Goal: Information Seeking & Learning: Learn about a topic

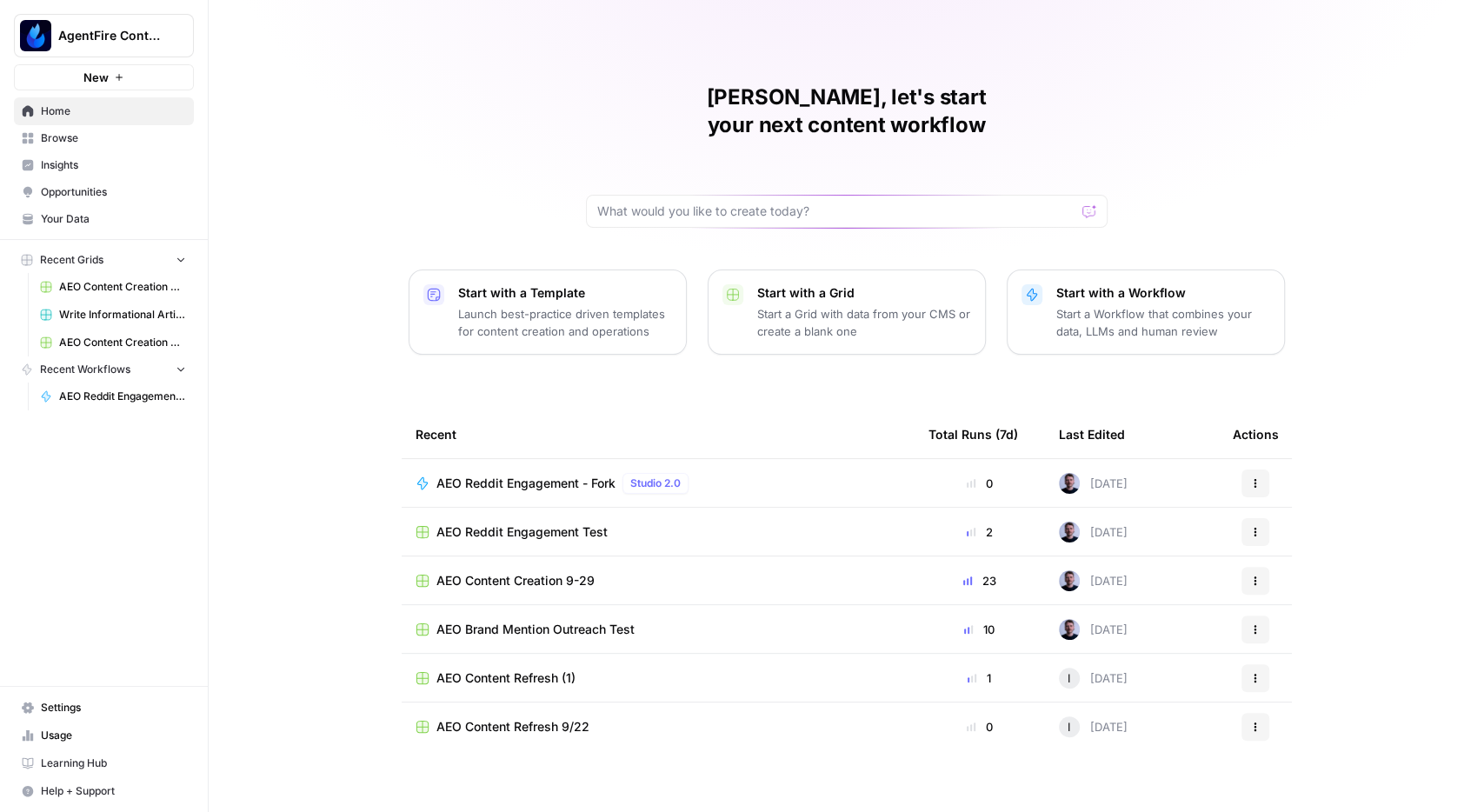
click at [66, 140] on span "Browse" at bounding box center [113, 138] width 145 height 16
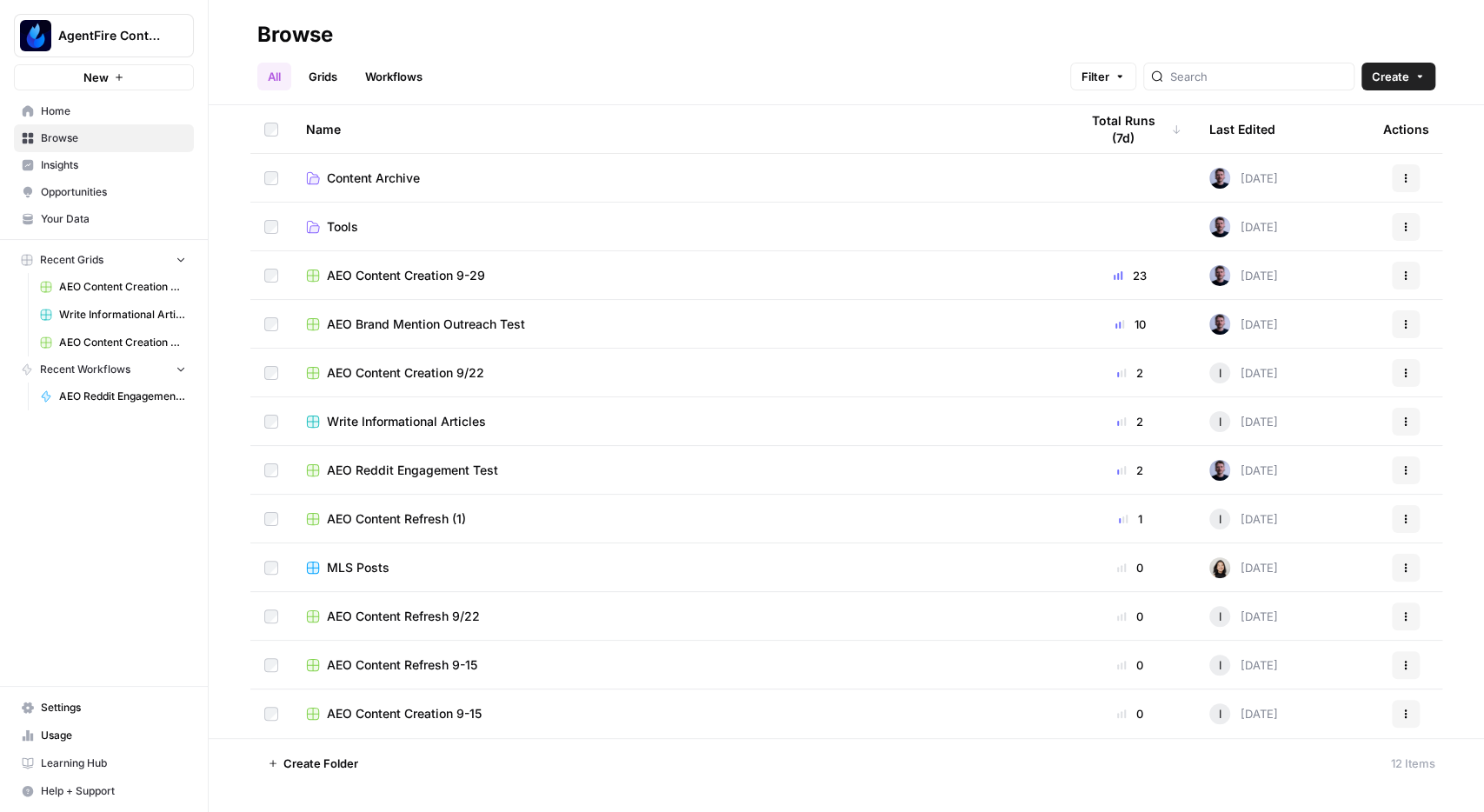
click at [439, 717] on span "AEO Content Creation 9-15" at bounding box center [404, 714] width 155 height 18
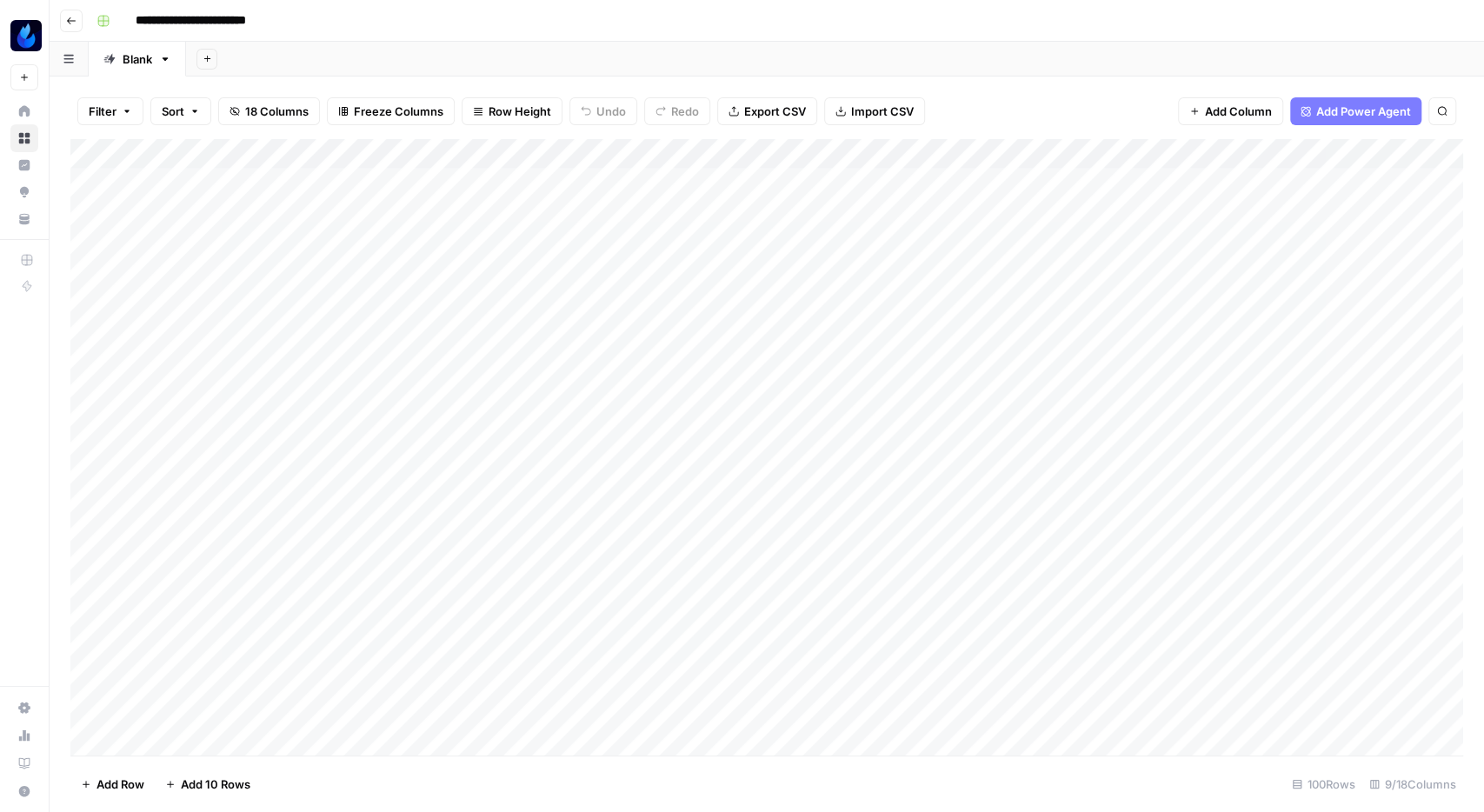
click at [70, 23] on icon "button" at bounding box center [72, 21] width 9 height 7
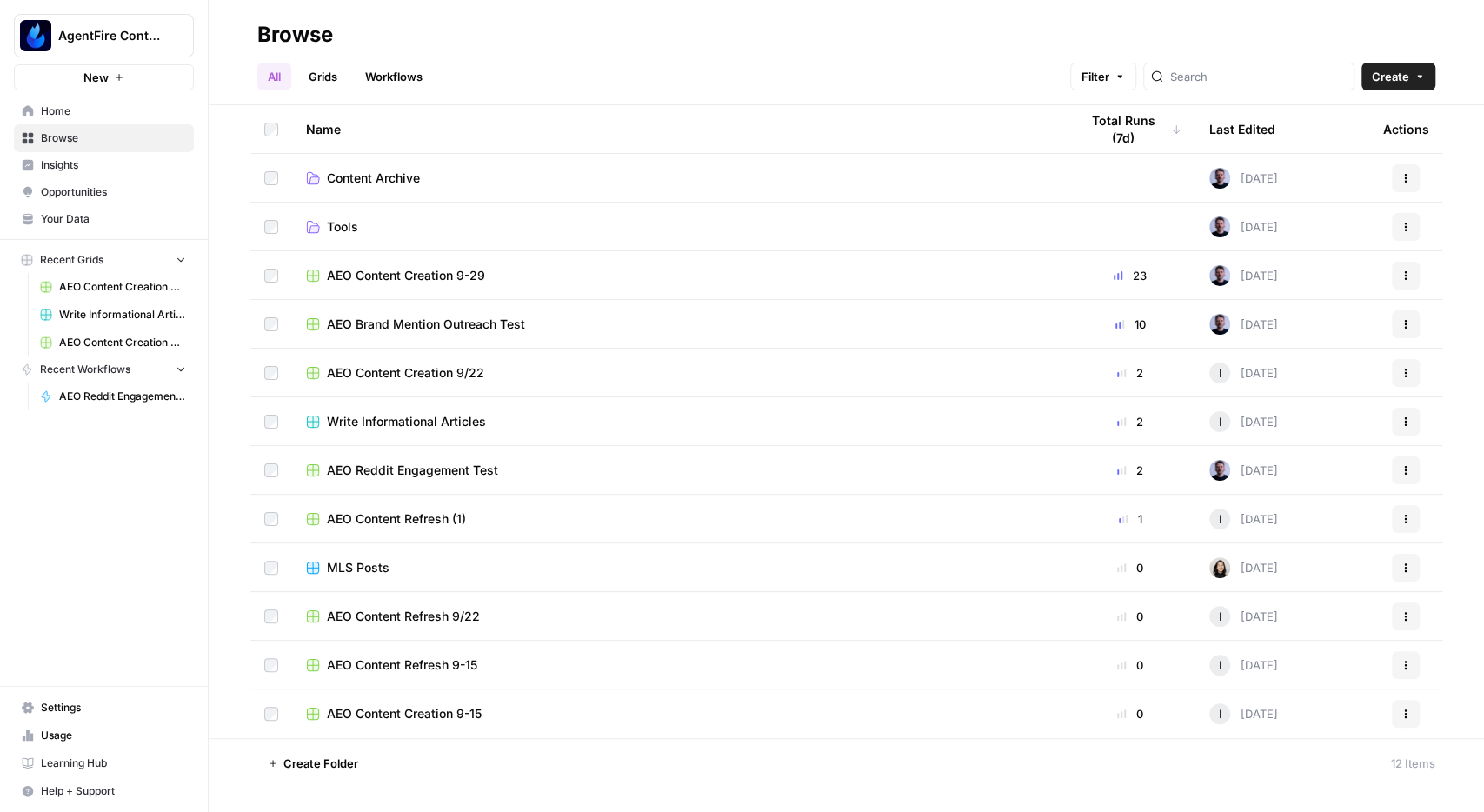
click at [428, 670] on span "AEO Content Refresh 9-15" at bounding box center [402, 665] width 151 height 18
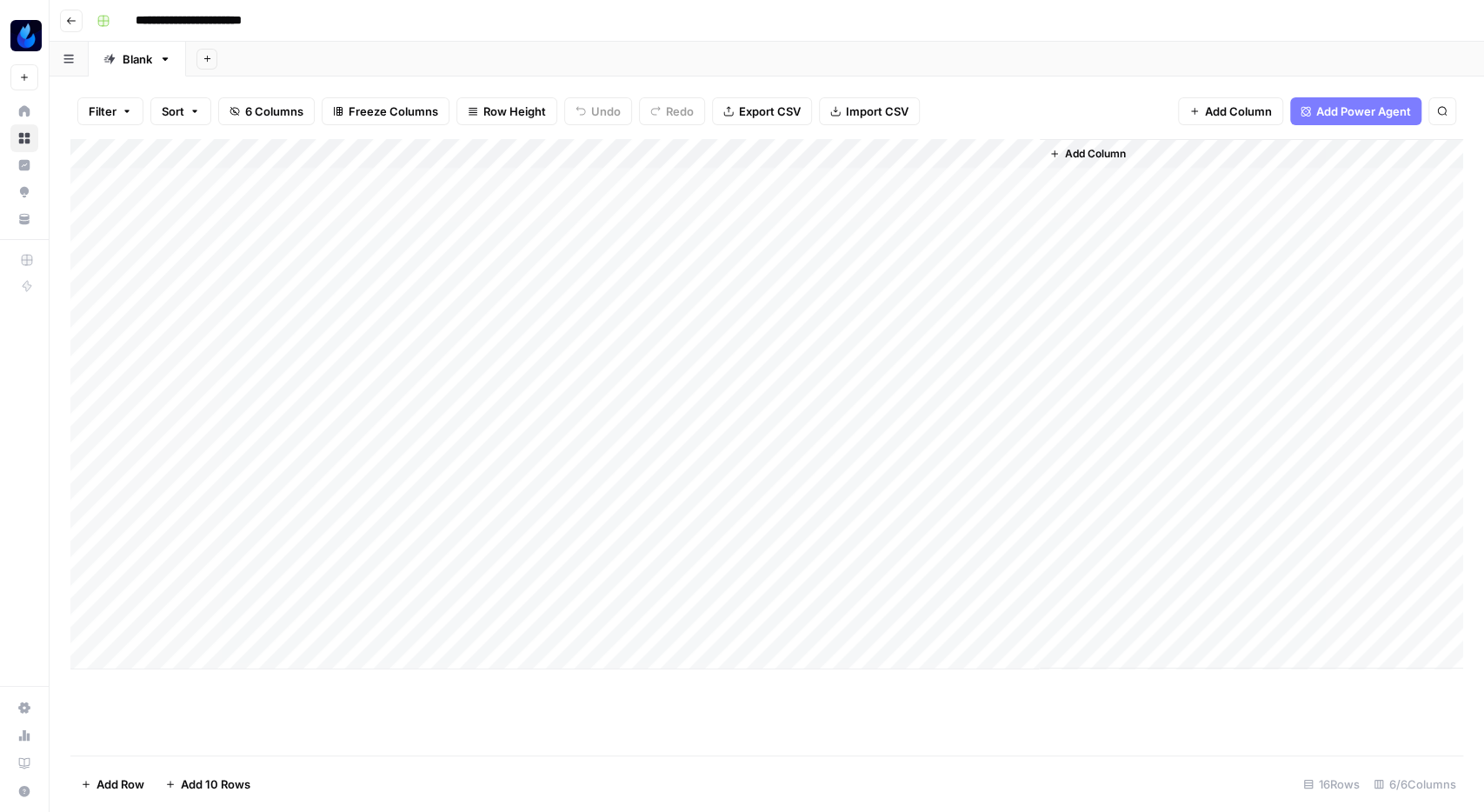
click at [69, 22] on icon "button" at bounding box center [72, 21] width 11 height 11
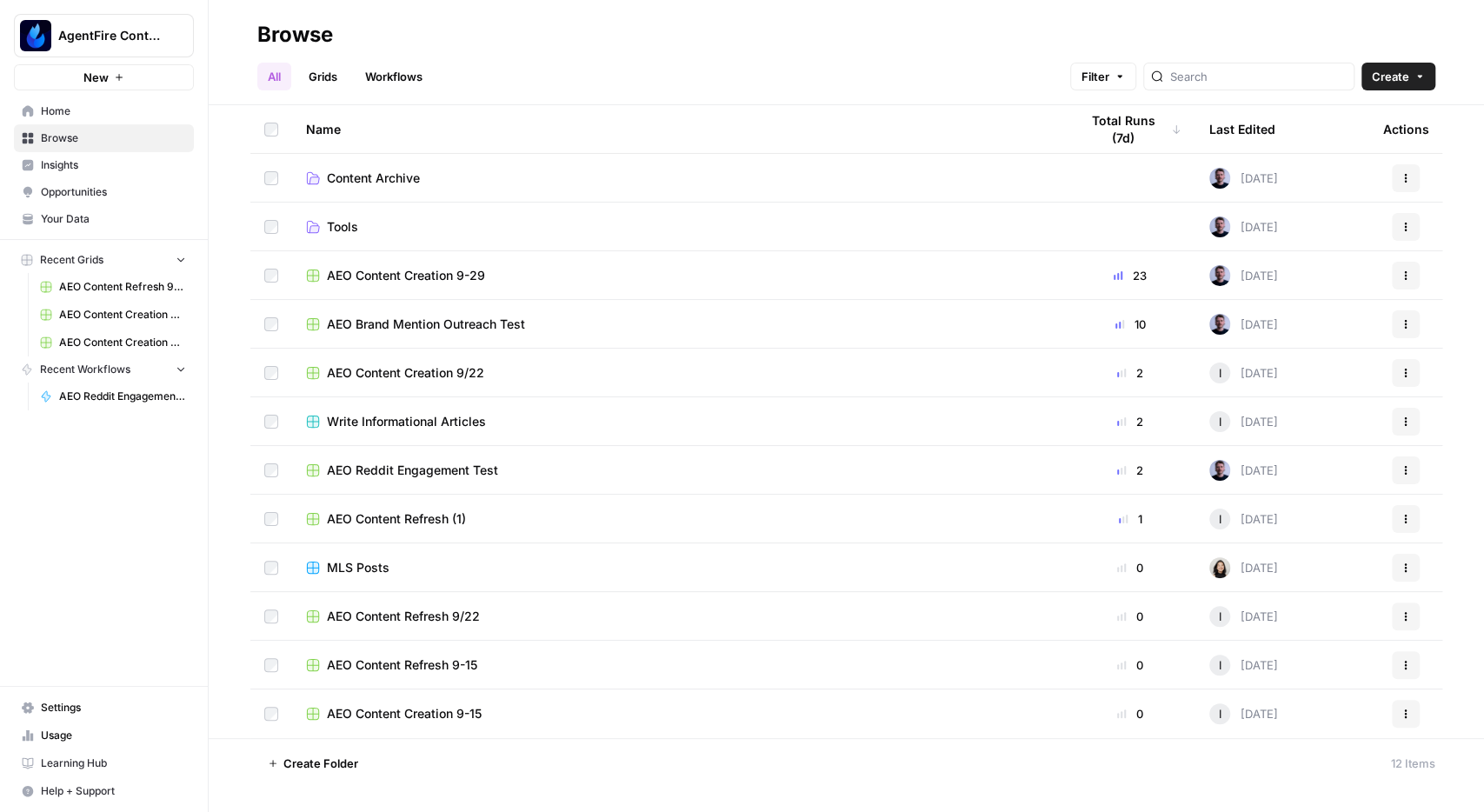
click at [453, 654] on td "AEO Content Refresh 9-15" at bounding box center [679, 664] width 773 height 48
click at [448, 660] on span "AEO Content Refresh 9-15" at bounding box center [402, 665] width 151 height 18
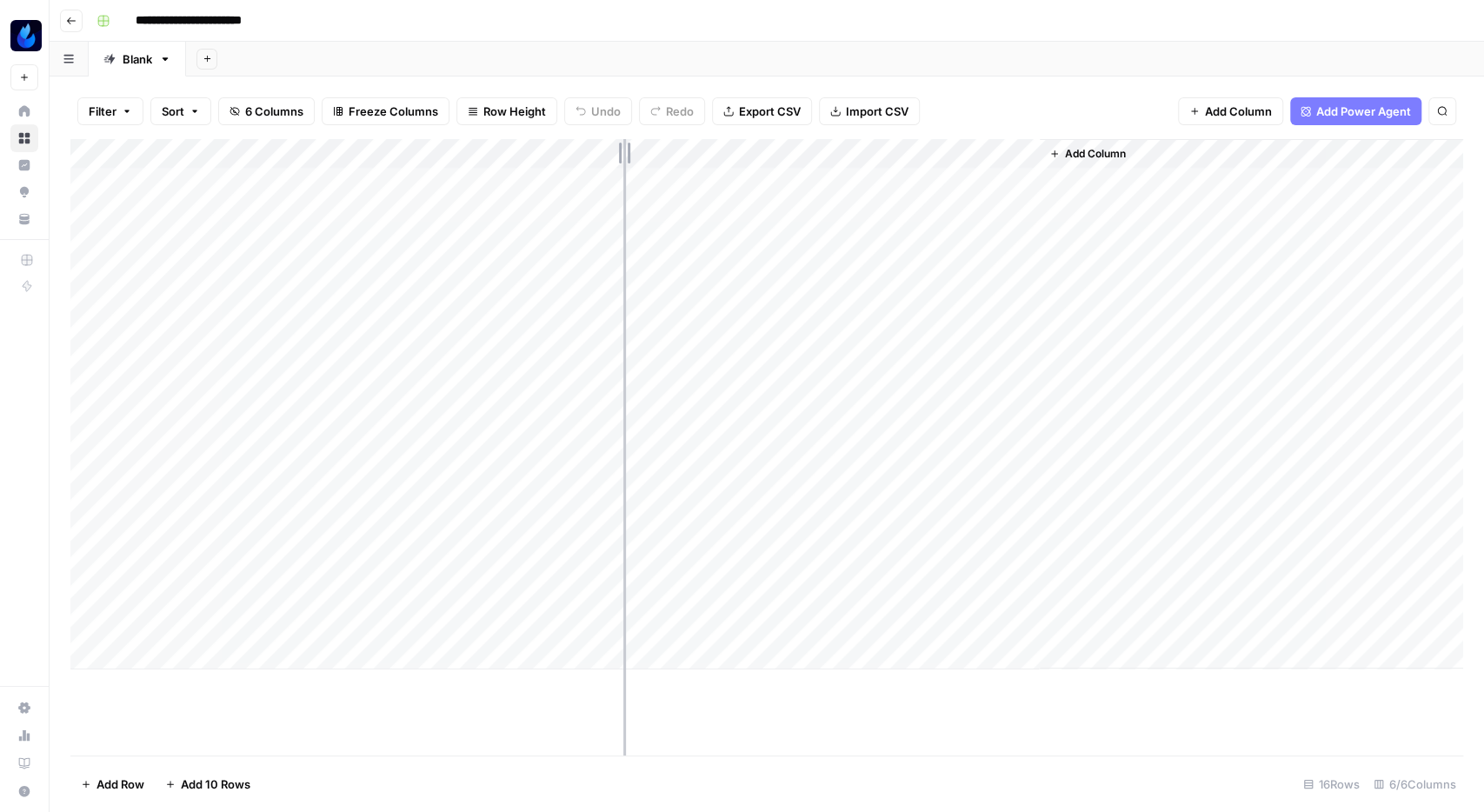
drag, startPoint x: 568, startPoint y: 152, endPoint x: 637, endPoint y: 153, distance: 69.0
click at [637, 153] on div "Add Column" at bounding box center [766, 404] width 1393 height 530
drag, startPoint x: 635, startPoint y: 150, endPoint x: 556, endPoint y: 147, distance: 79.1
click at [556, 147] on div "Add Column" at bounding box center [766, 404] width 1393 height 530
drag, startPoint x: 561, startPoint y: 150, endPoint x: 607, endPoint y: 148, distance: 46.0
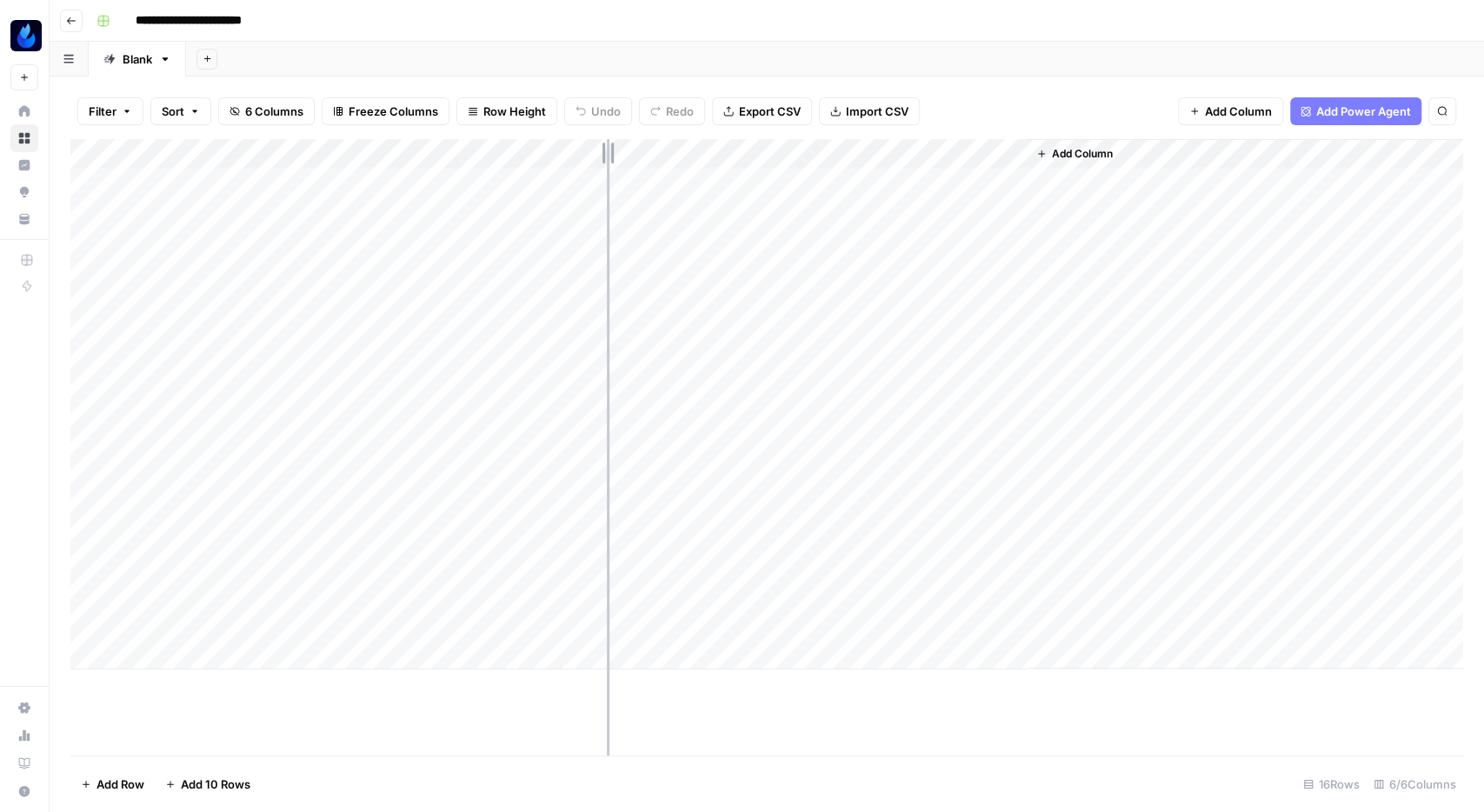
click at [607, 148] on div "Add Column" at bounding box center [766, 404] width 1393 height 530
click at [74, 17] on icon "button" at bounding box center [72, 21] width 11 height 11
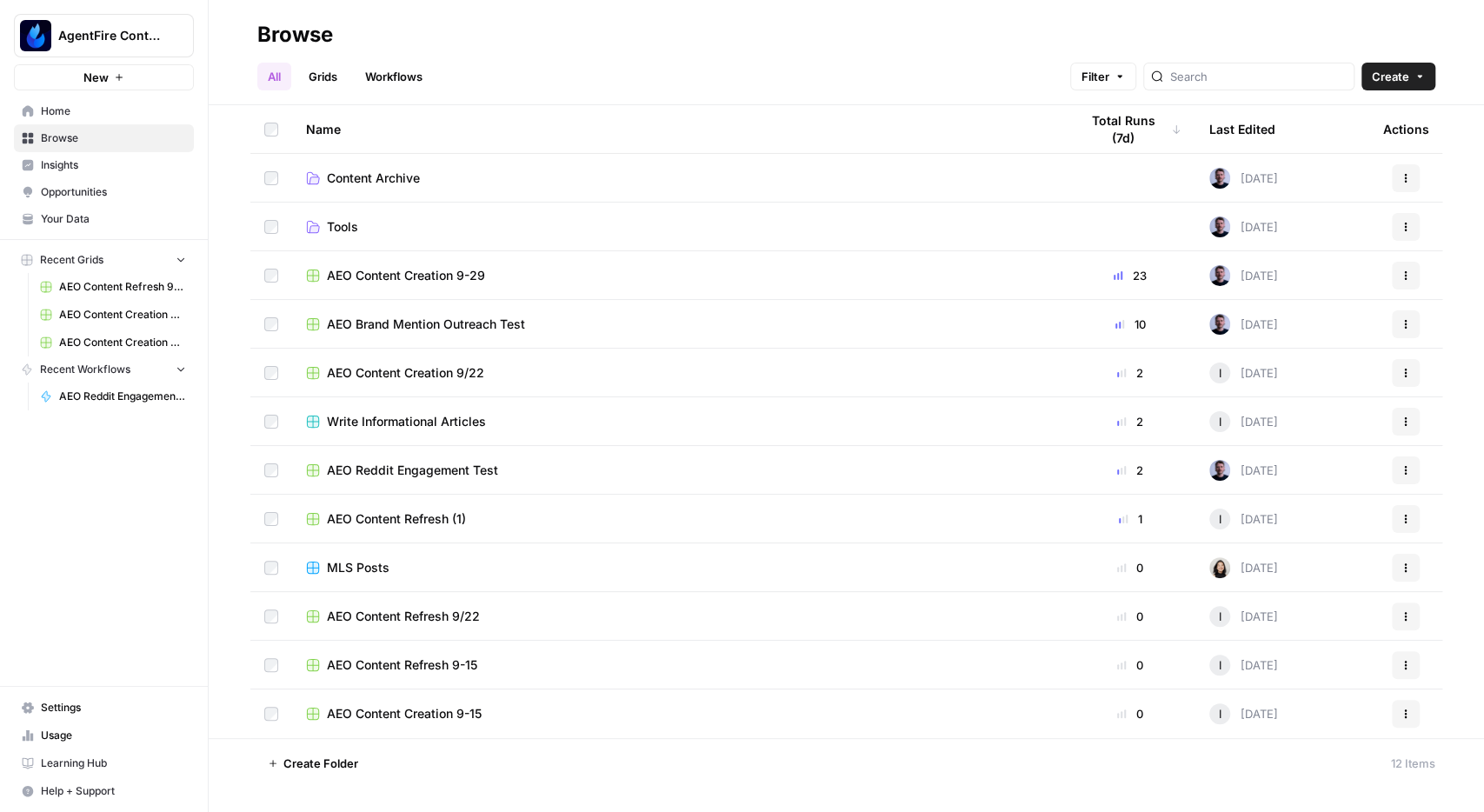
click at [457, 671] on span "AEO Content Refresh 9-15" at bounding box center [402, 665] width 151 height 18
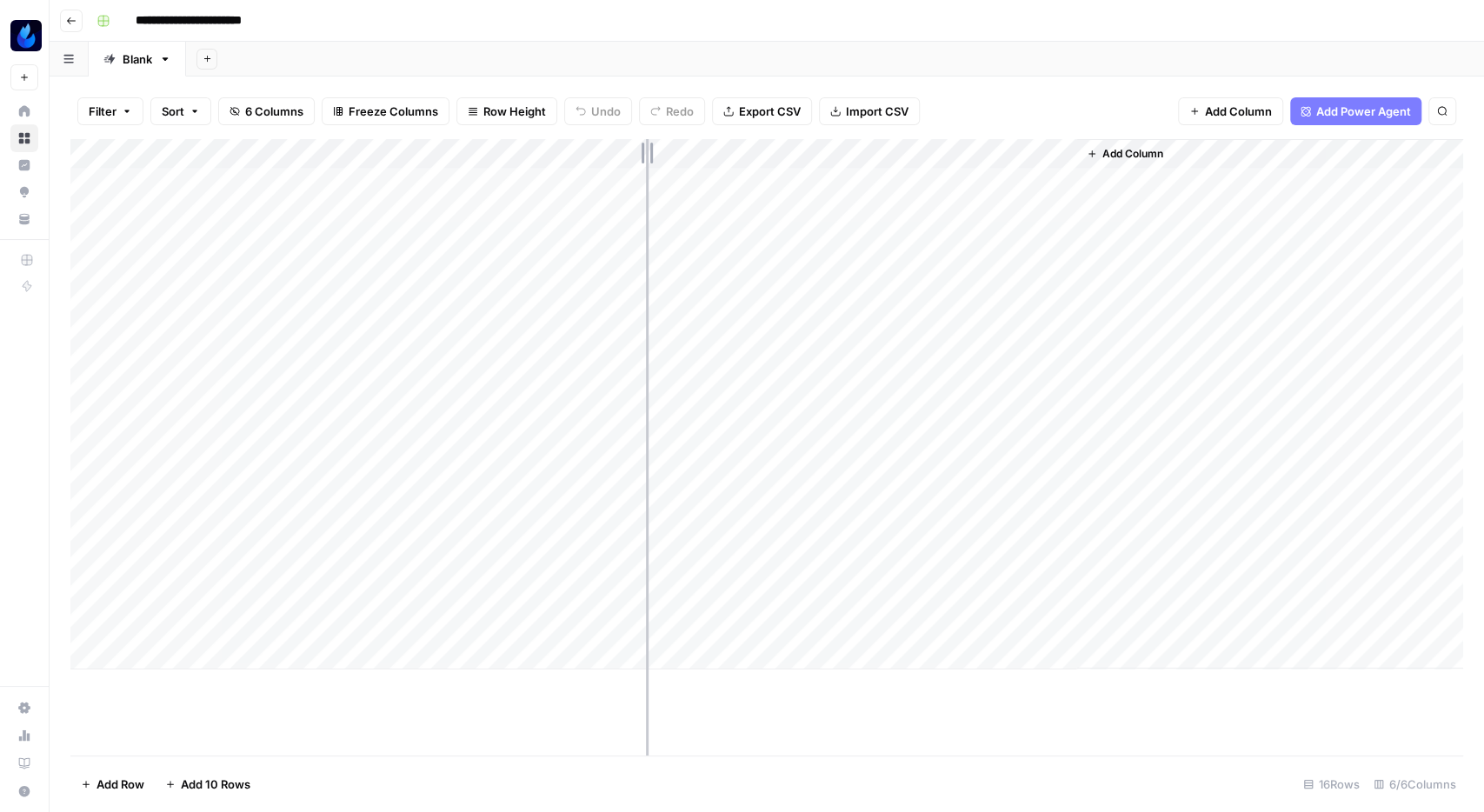
drag, startPoint x: 607, startPoint y: 148, endPoint x: 672, endPoint y: 164, distance: 66.9
click at [672, 164] on div "Add Column" at bounding box center [766, 404] width 1393 height 530
drag, startPoint x: 674, startPoint y: 152, endPoint x: 810, endPoint y: 166, distance: 136.7
click at [810, 166] on div "Add Column" at bounding box center [766, 404] width 1393 height 530
drag, startPoint x: 810, startPoint y: 156, endPoint x: 649, endPoint y: 131, distance: 162.9
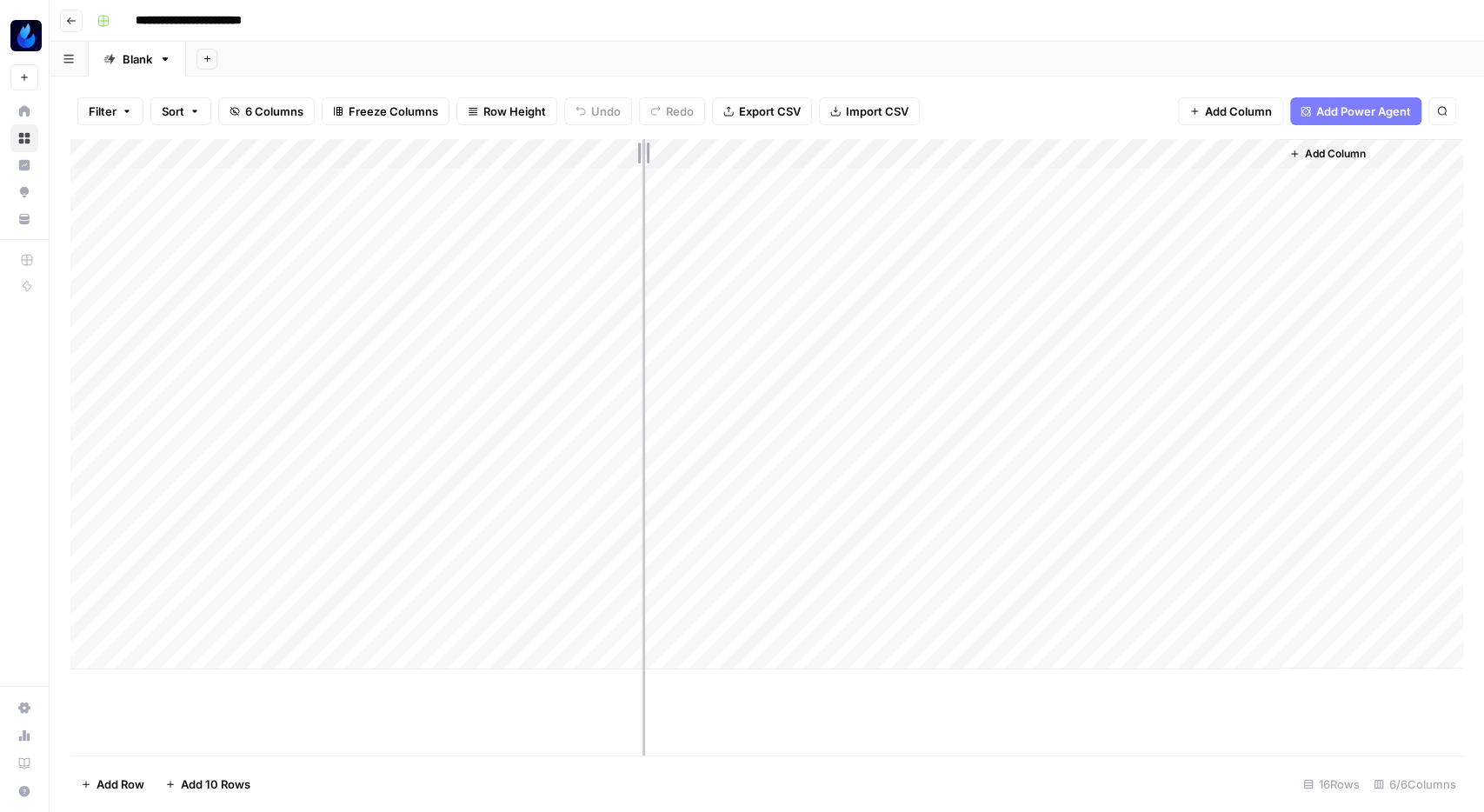
click at [649, 131] on div "Filter Sort 6 Columns Freeze Columns Row Height Undo Redo Export CSV Import CSV…" at bounding box center [766, 444] width 1434 height 735
click at [70, 22] on icon "button" at bounding box center [72, 21] width 11 height 11
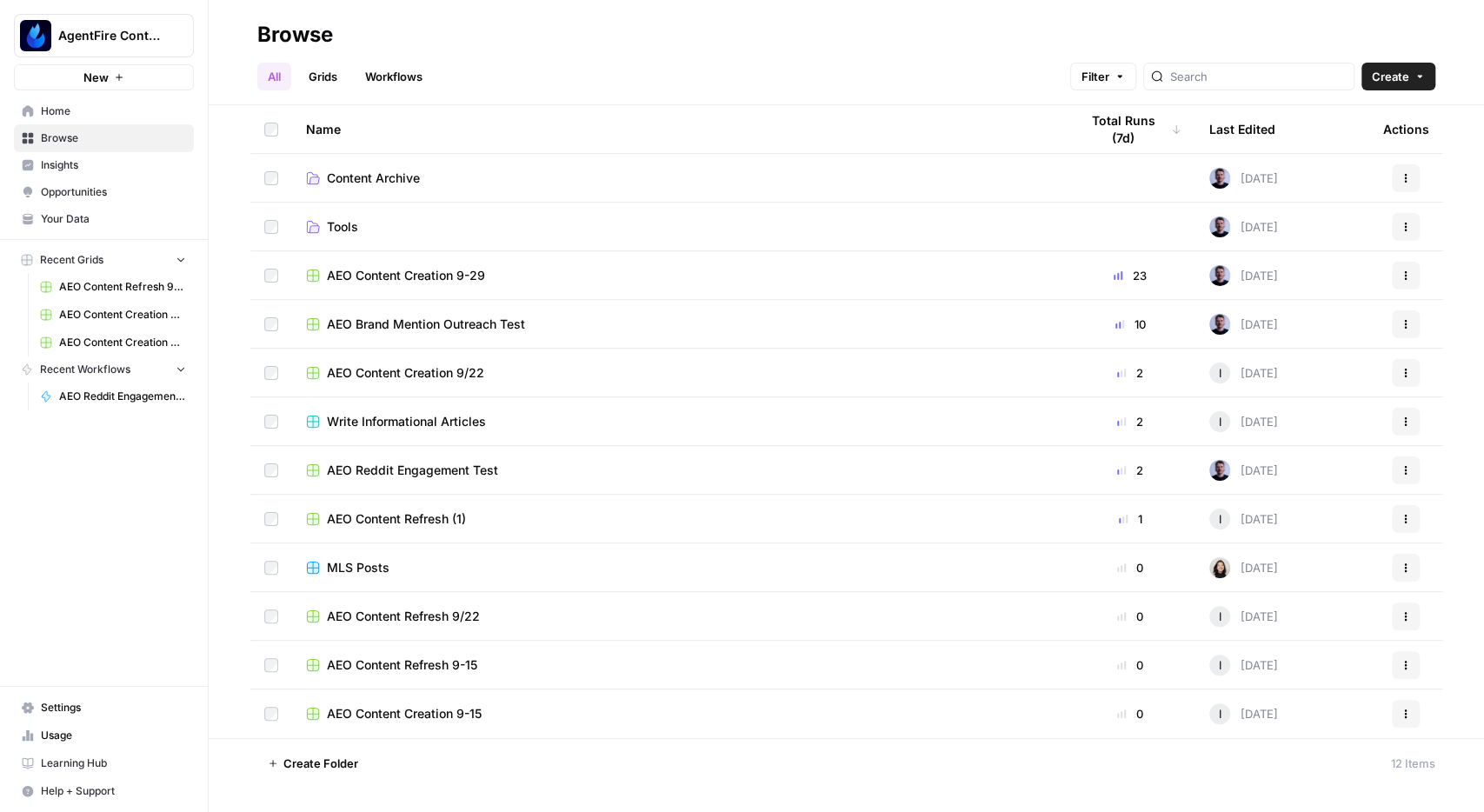
click at [385, 276] on span "AEO Content Creation 9-29" at bounding box center [406, 275] width 159 height 18
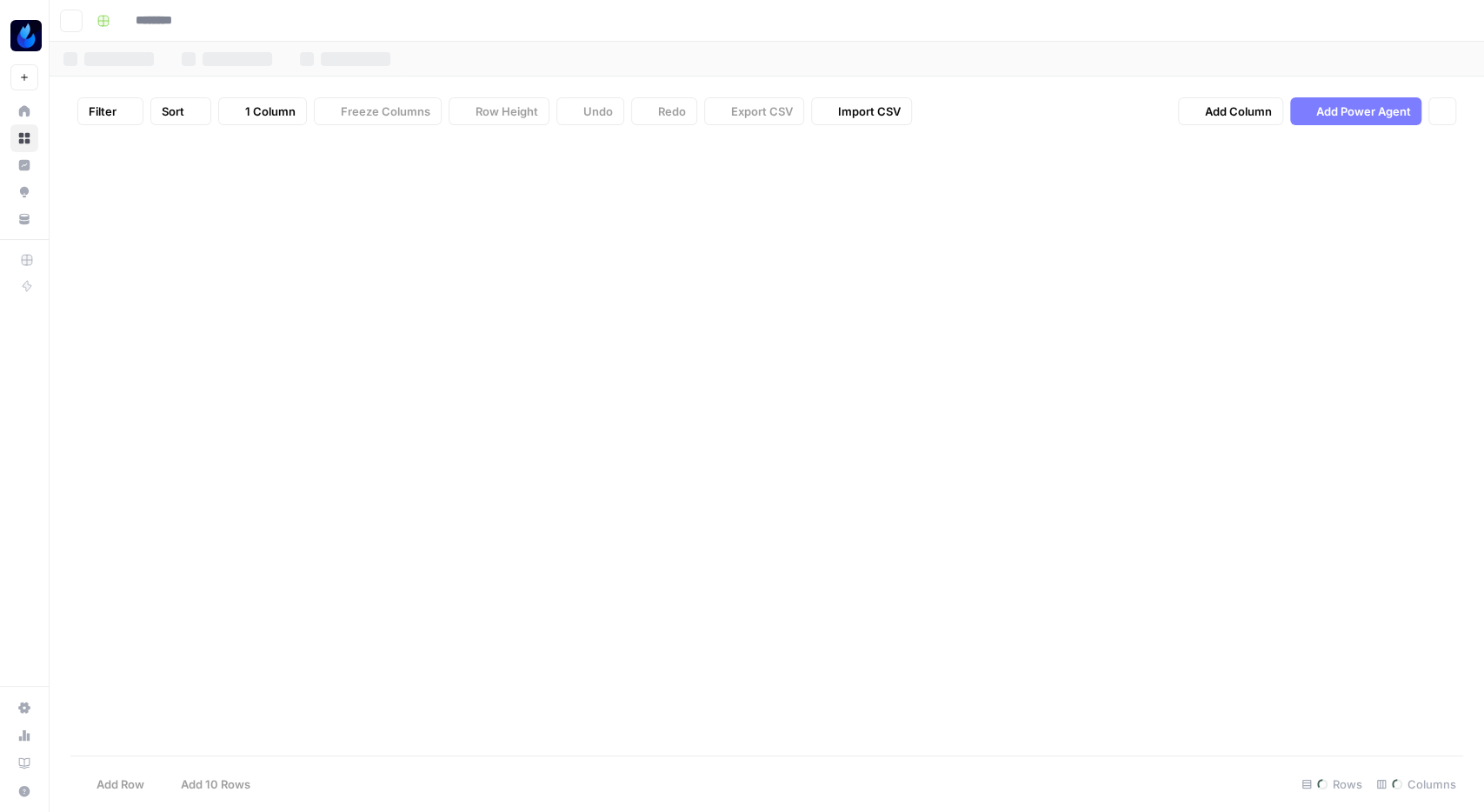
type input "**********"
click at [74, 19] on icon "button" at bounding box center [72, 21] width 11 height 11
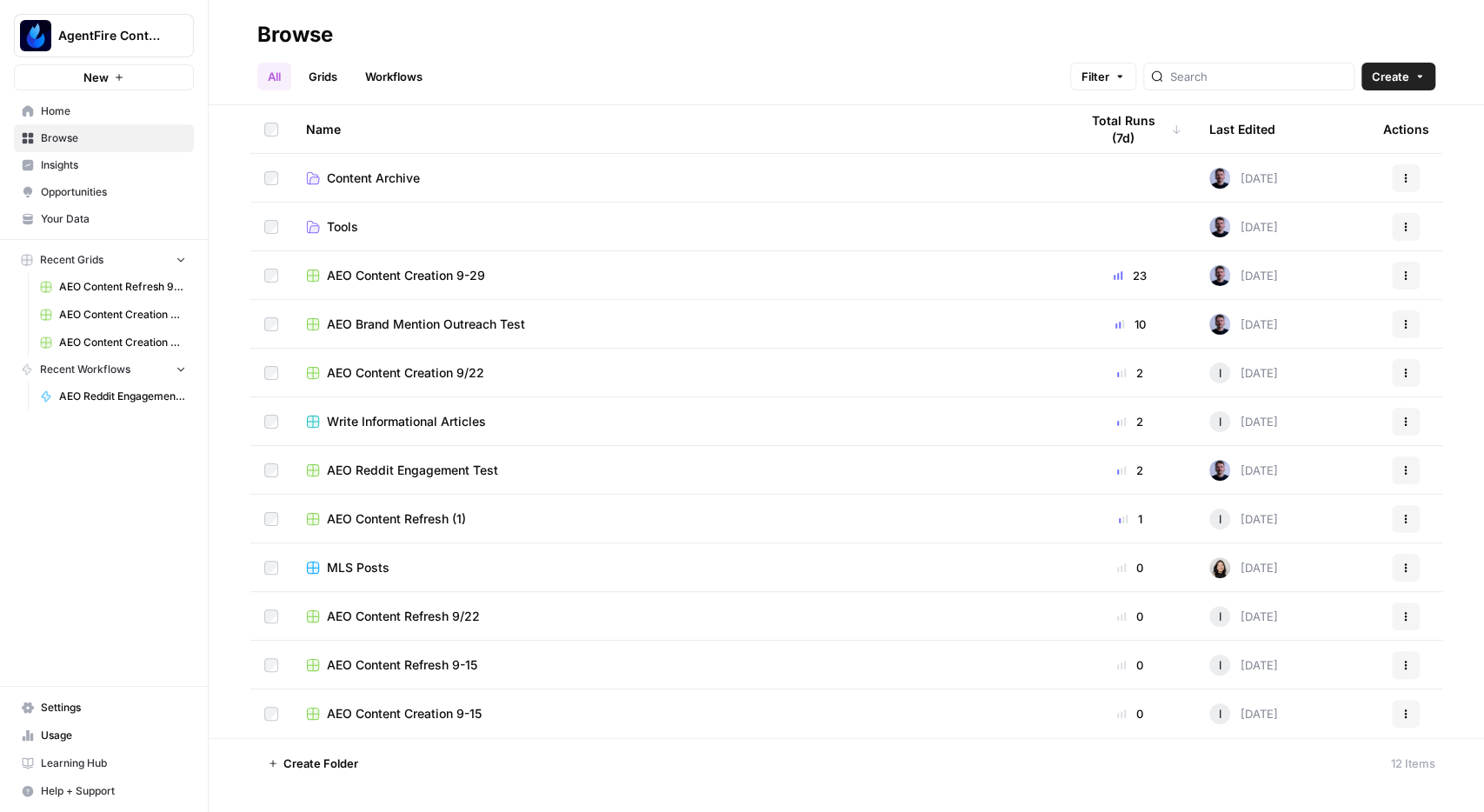
click at [453, 324] on span "AEO Brand Mention Outreach Test" at bounding box center [426, 324] width 198 height 18
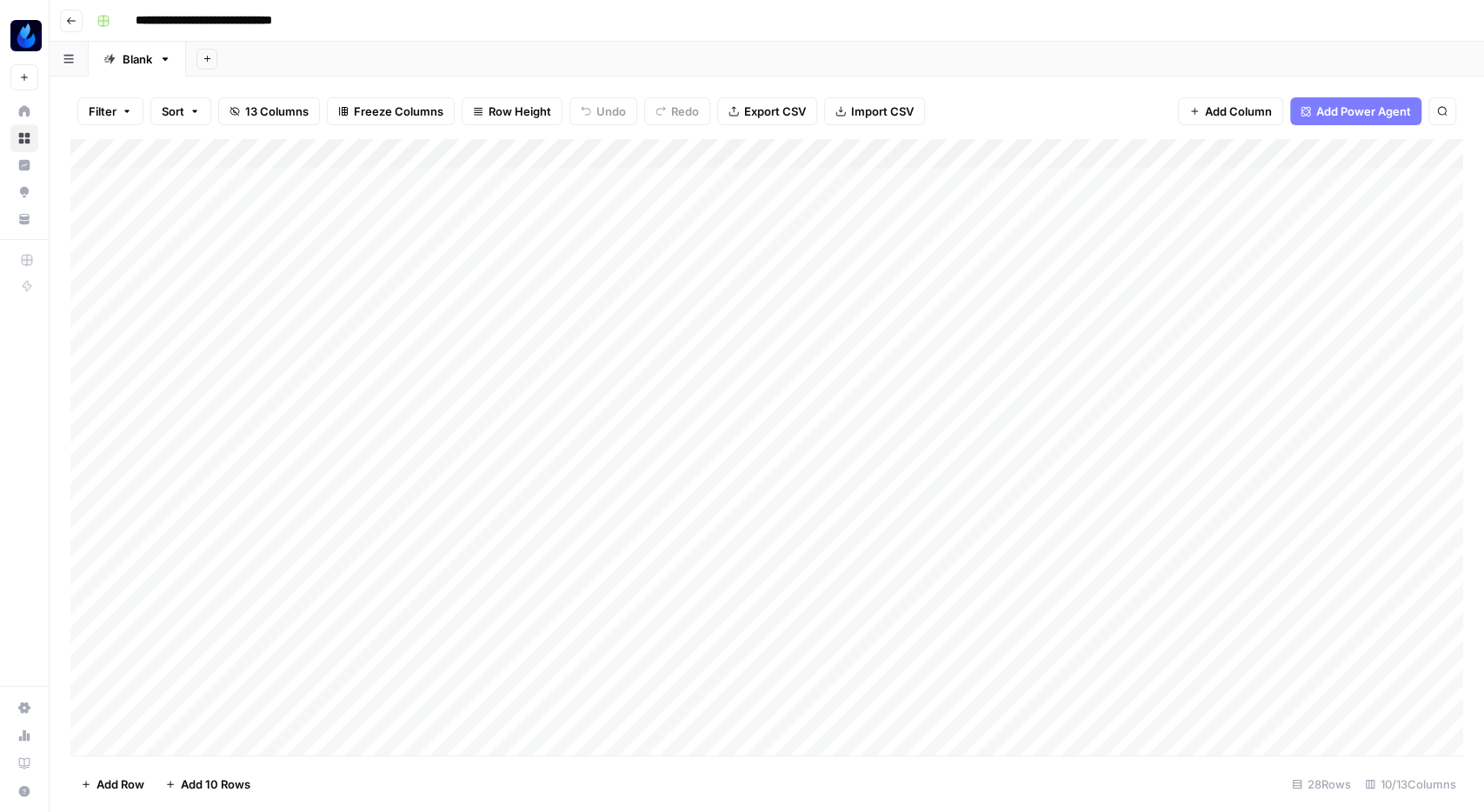
scroll to position [0, 171]
click at [953, 441] on div "Add Column" at bounding box center [766, 449] width 1393 height 621
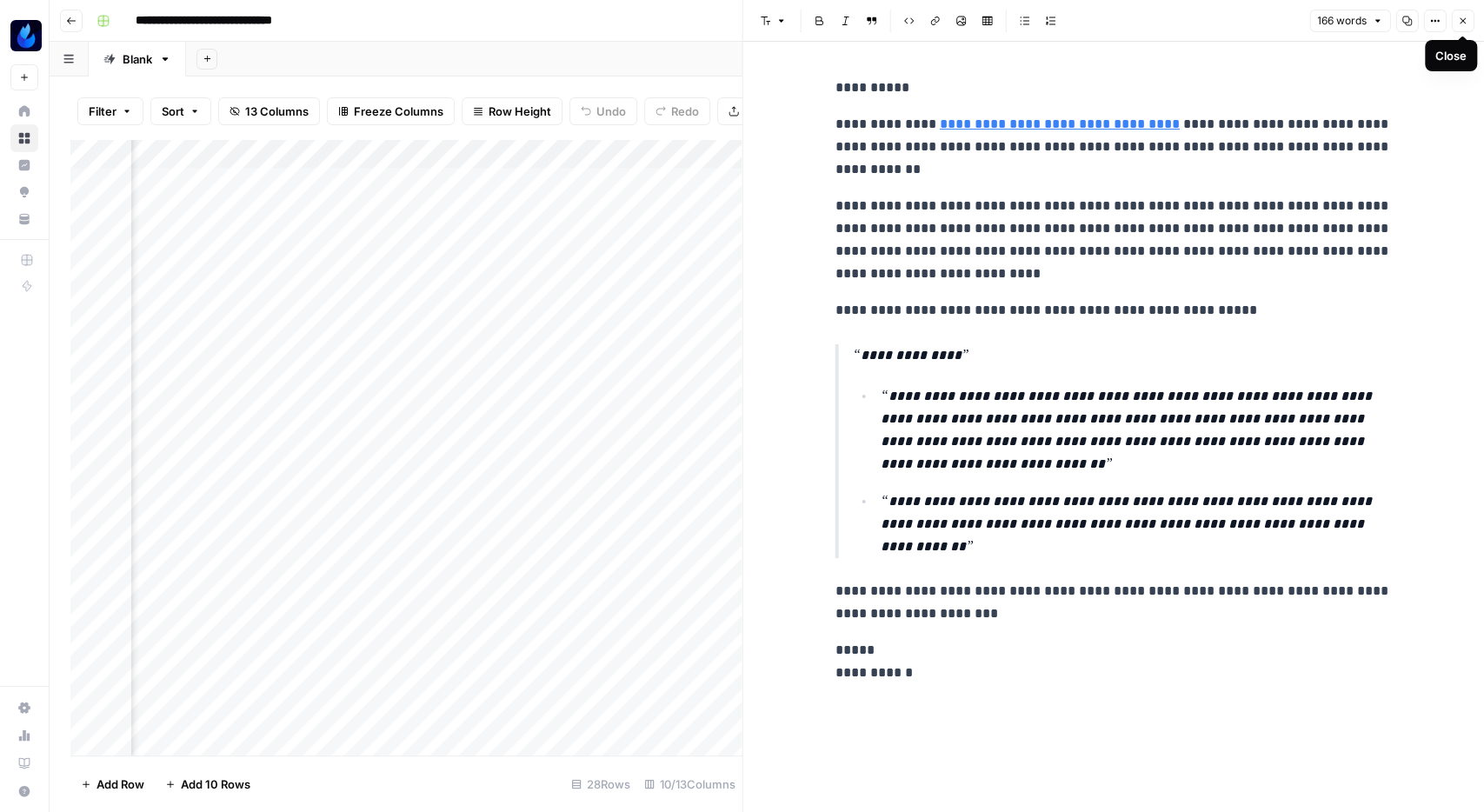
click at [1465, 13] on button "Close" at bounding box center [1463, 21] width 23 height 23
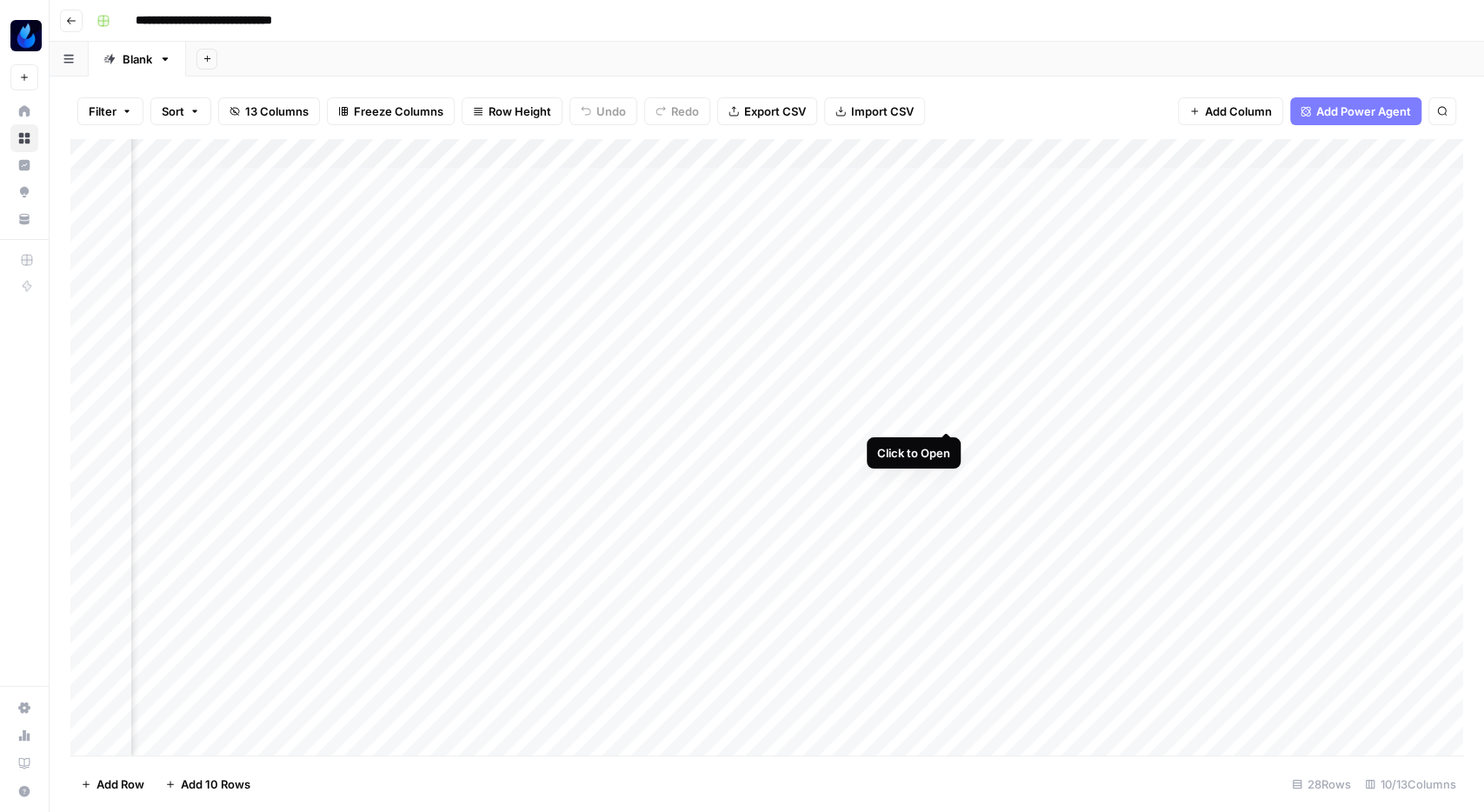
click at [949, 414] on div "Add Column" at bounding box center [766, 449] width 1393 height 621
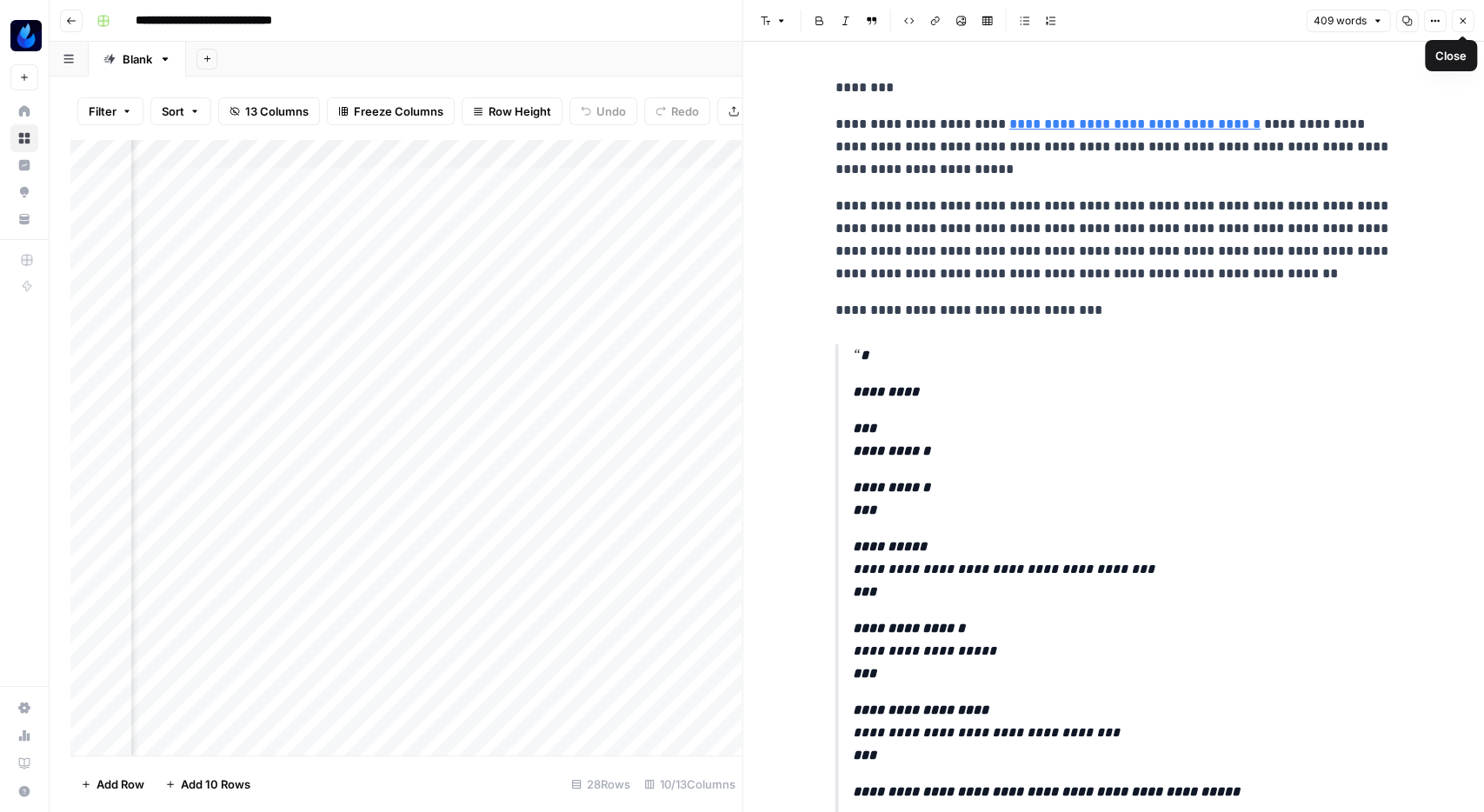
click at [1466, 22] on icon "button" at bounding box center [1463, 21] width 11 height 11
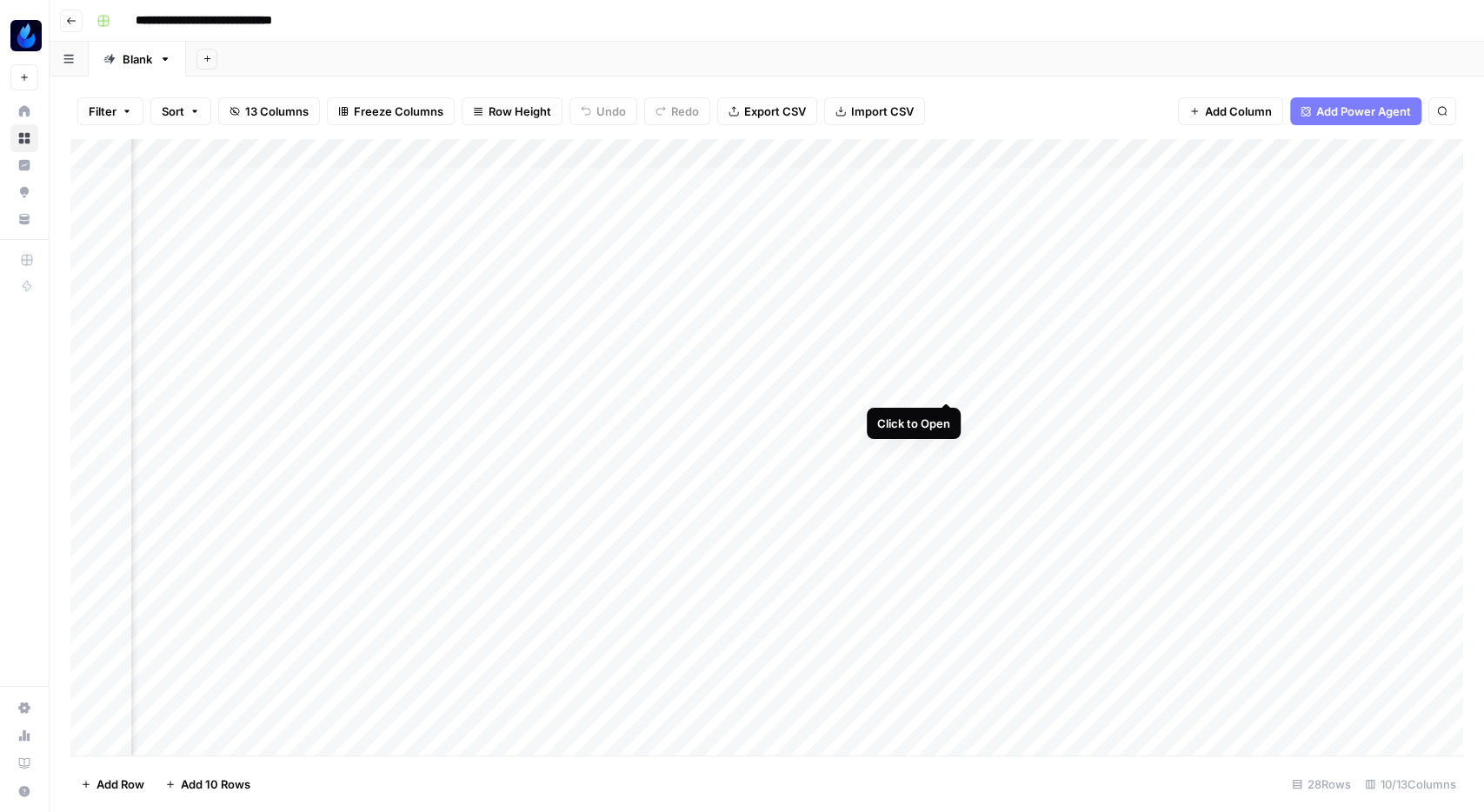
click at [949, 381] on div "Add Column" at bounding box center [766, 449] width 1393 height 621
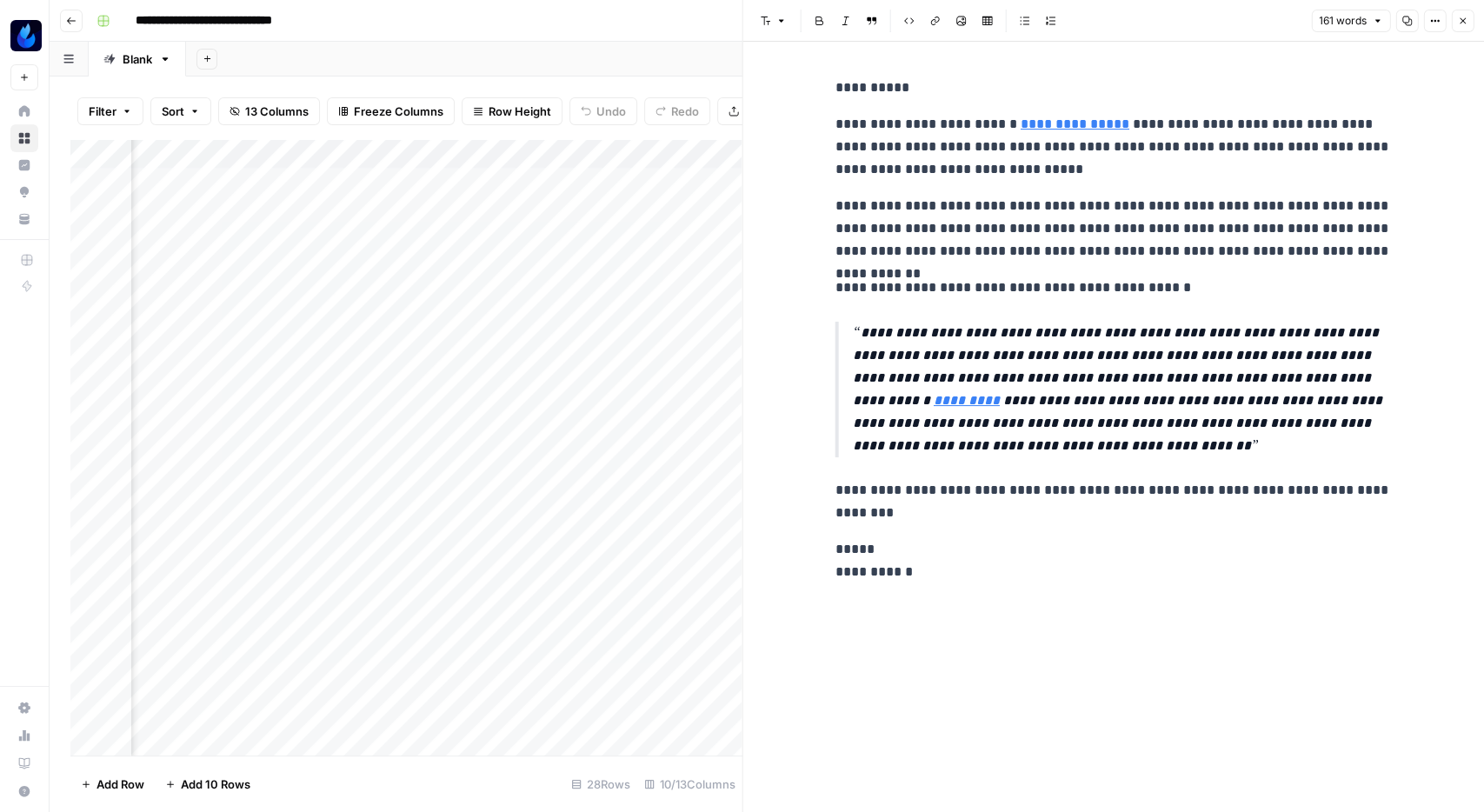
click at [1466, 23] on icon "button" at bounding box center [1463, 21] width 11 height 11
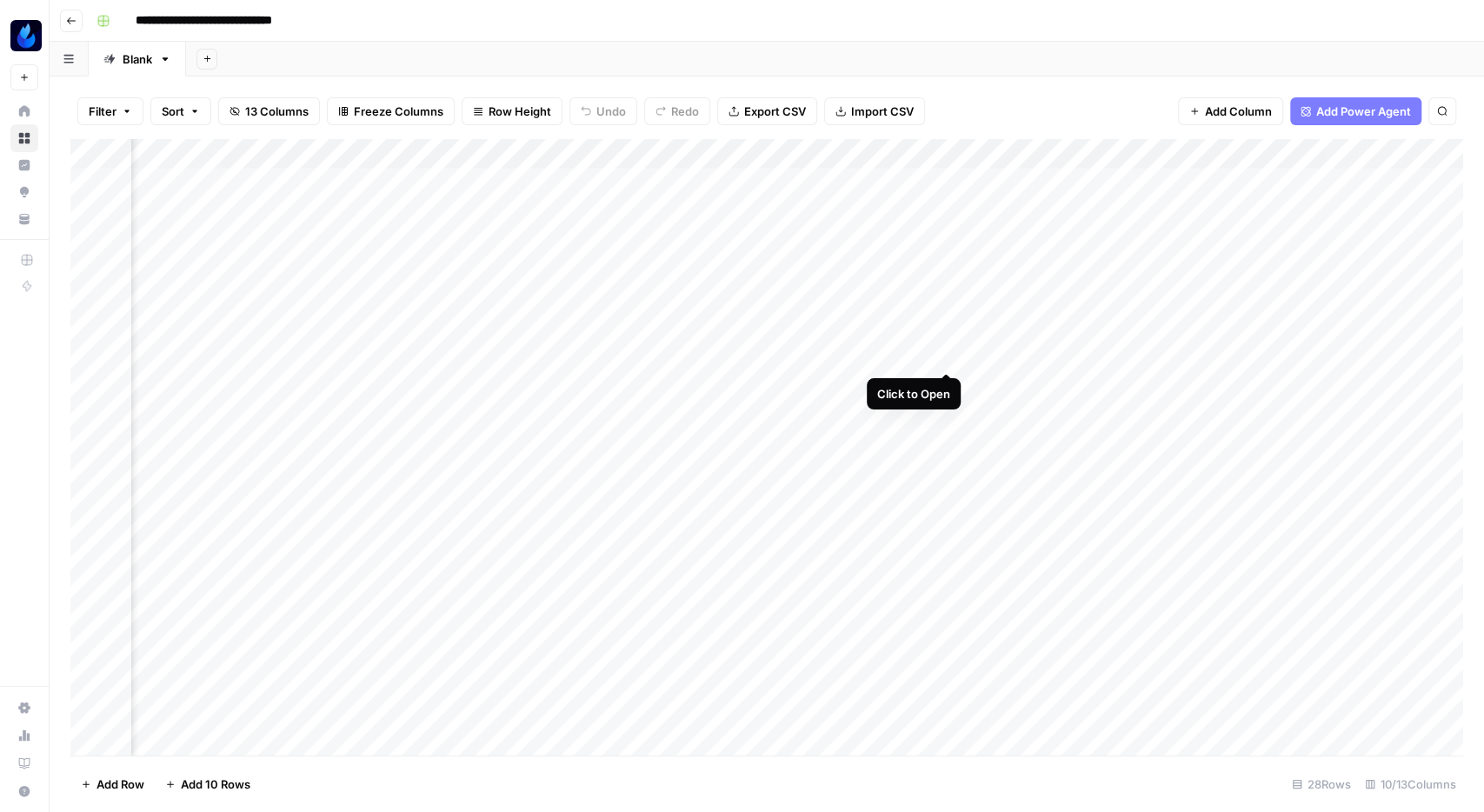
click at [952, 357] on div "Add Column" at bounding box center [766, 449] width 1393 height 621
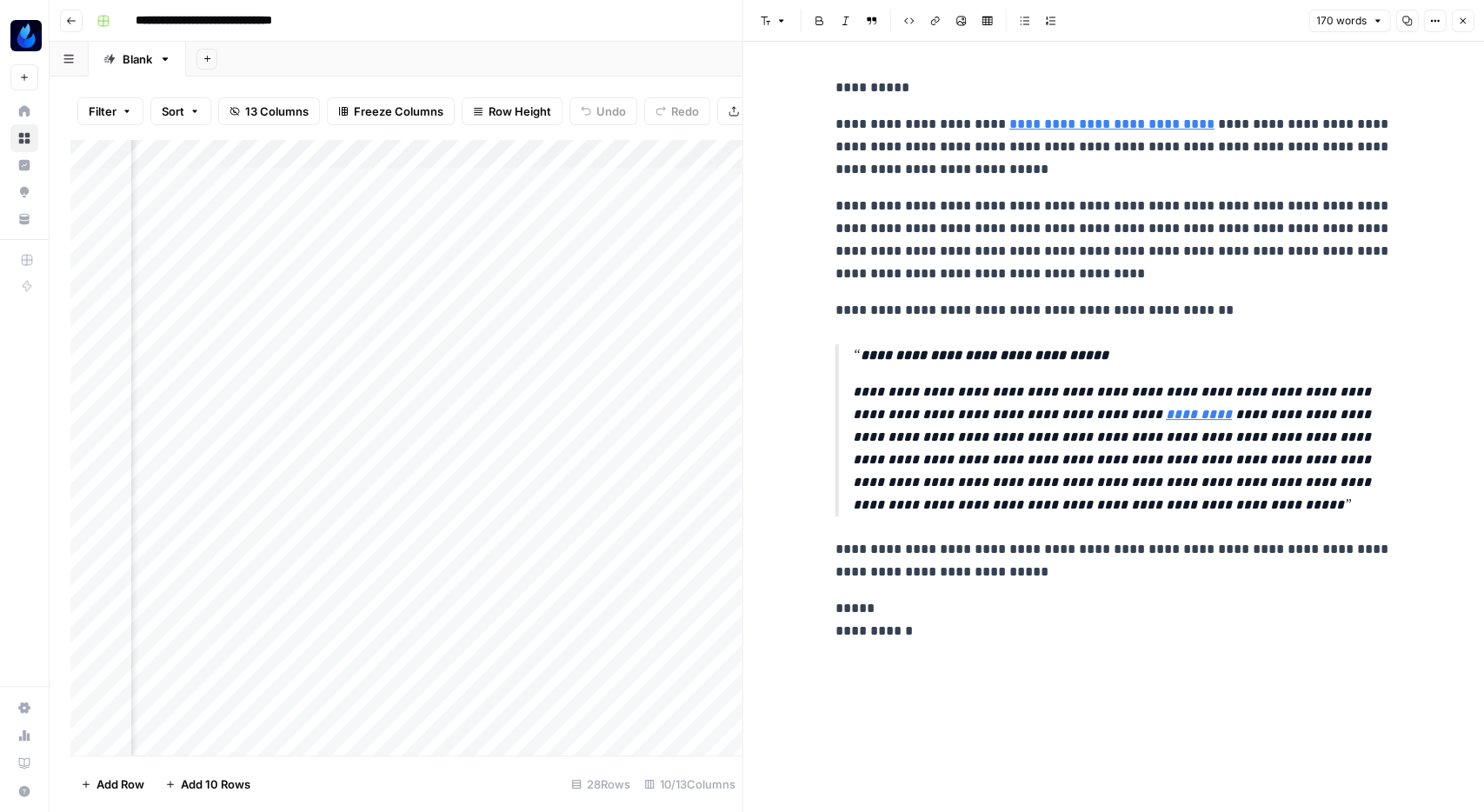
click at [1472, 22] on button "Close" at bounding box center [1463, 21] width 23 height 23
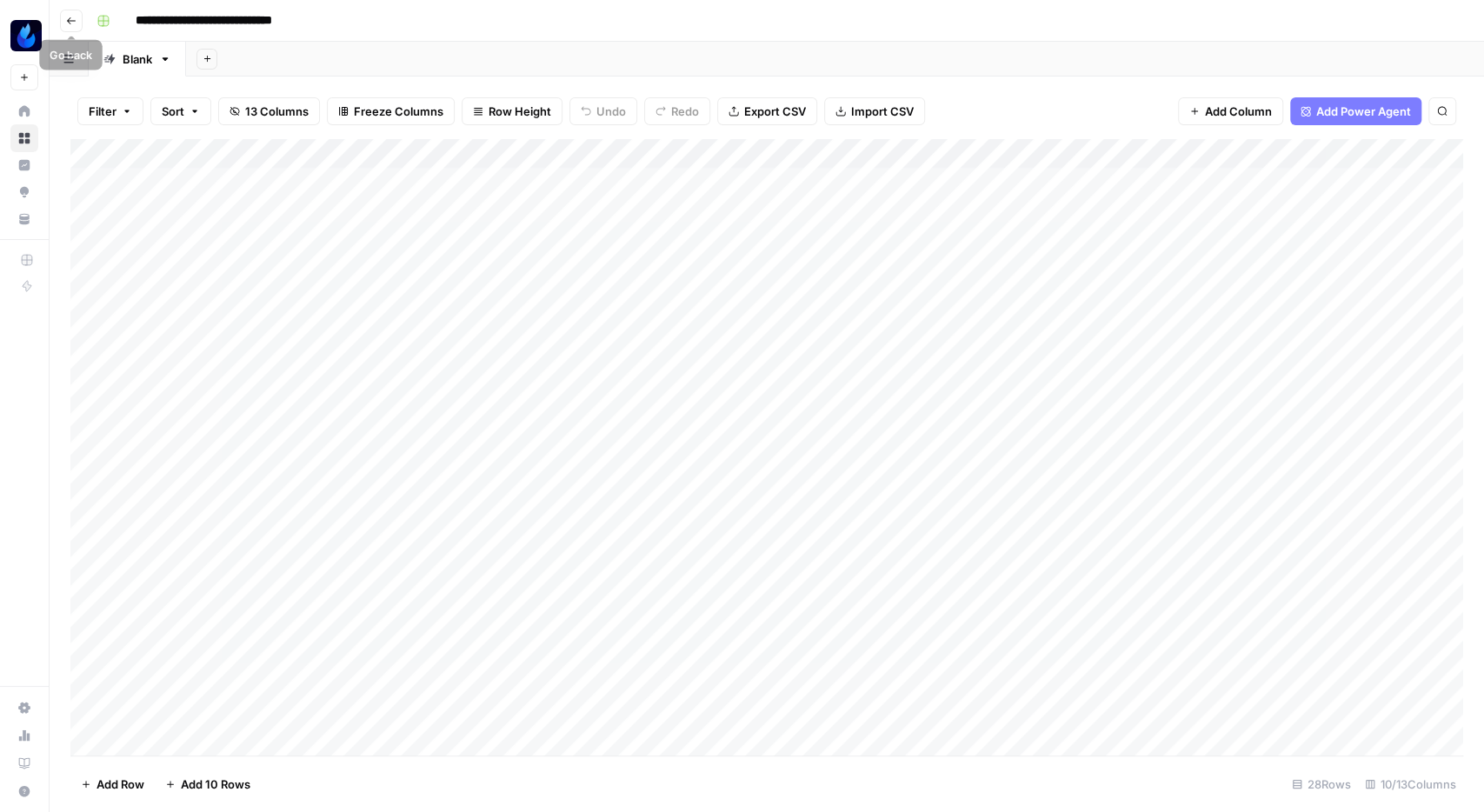
click at [64, 14] on button "Go back" at bounding box center [72, 21] width 23 height 23
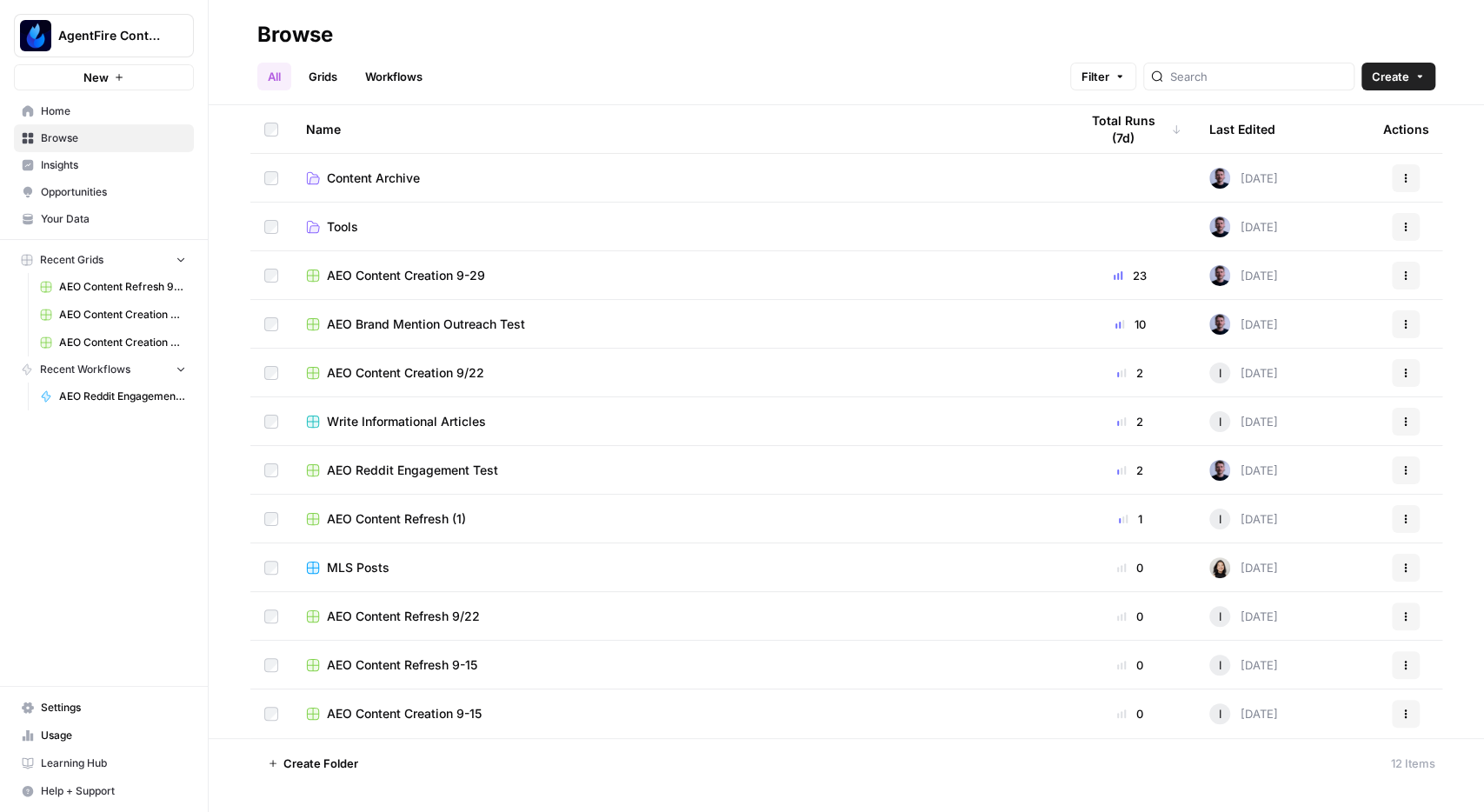
click at [396, 458] on td "AEO Reddit Engagement Test" at bounding box center [679, 469] width 773 height 48
click at [394, 473] on span "AEO Reddit Engagement Test" at bounding box center [412, 470] width 171 height 18
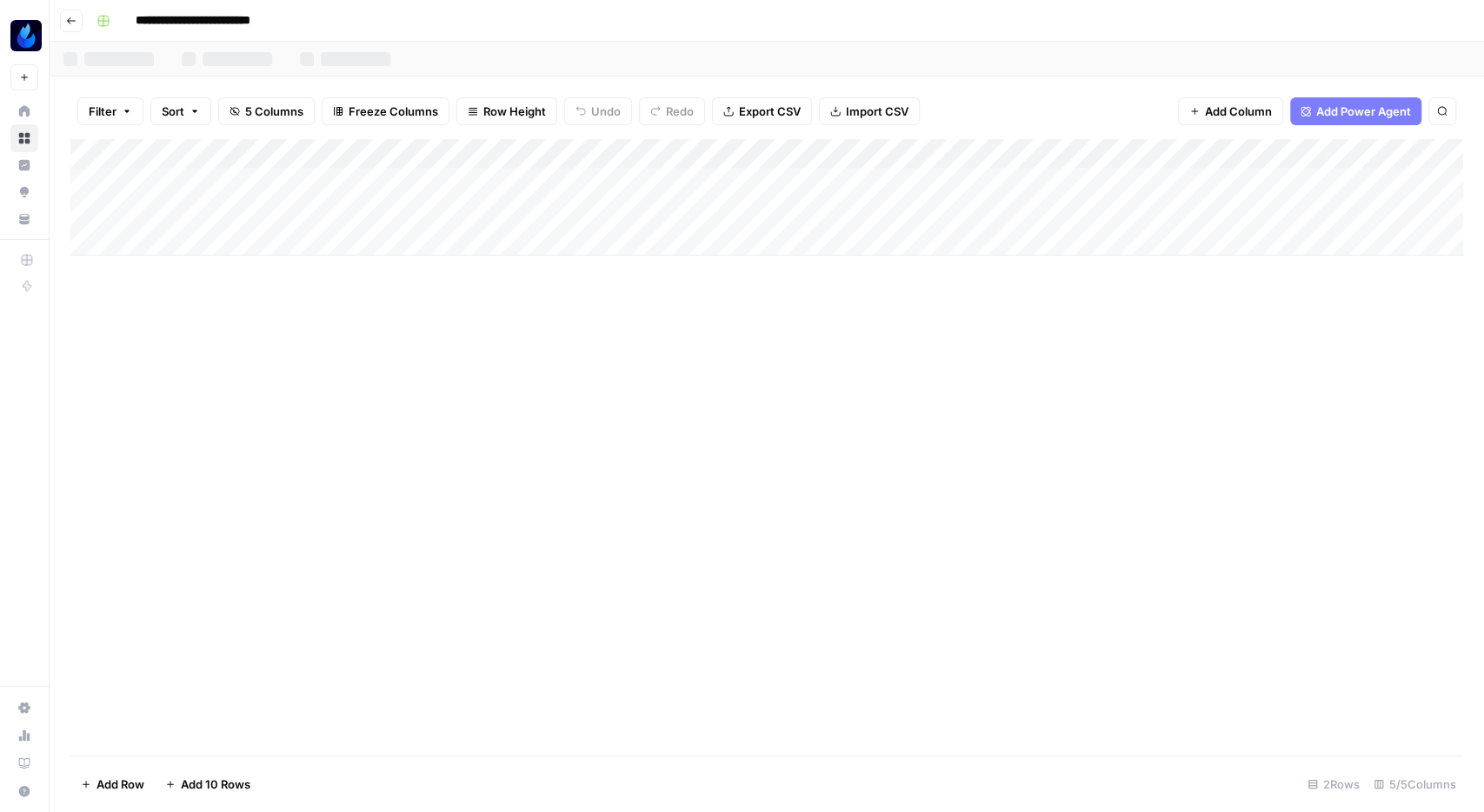
click at [209, 25] on input "**********" at bounding box center [221, 20] width 189 height 27
click at [77, 22] on button "Go back" at bounding box center [72, 21] width 23 height 23
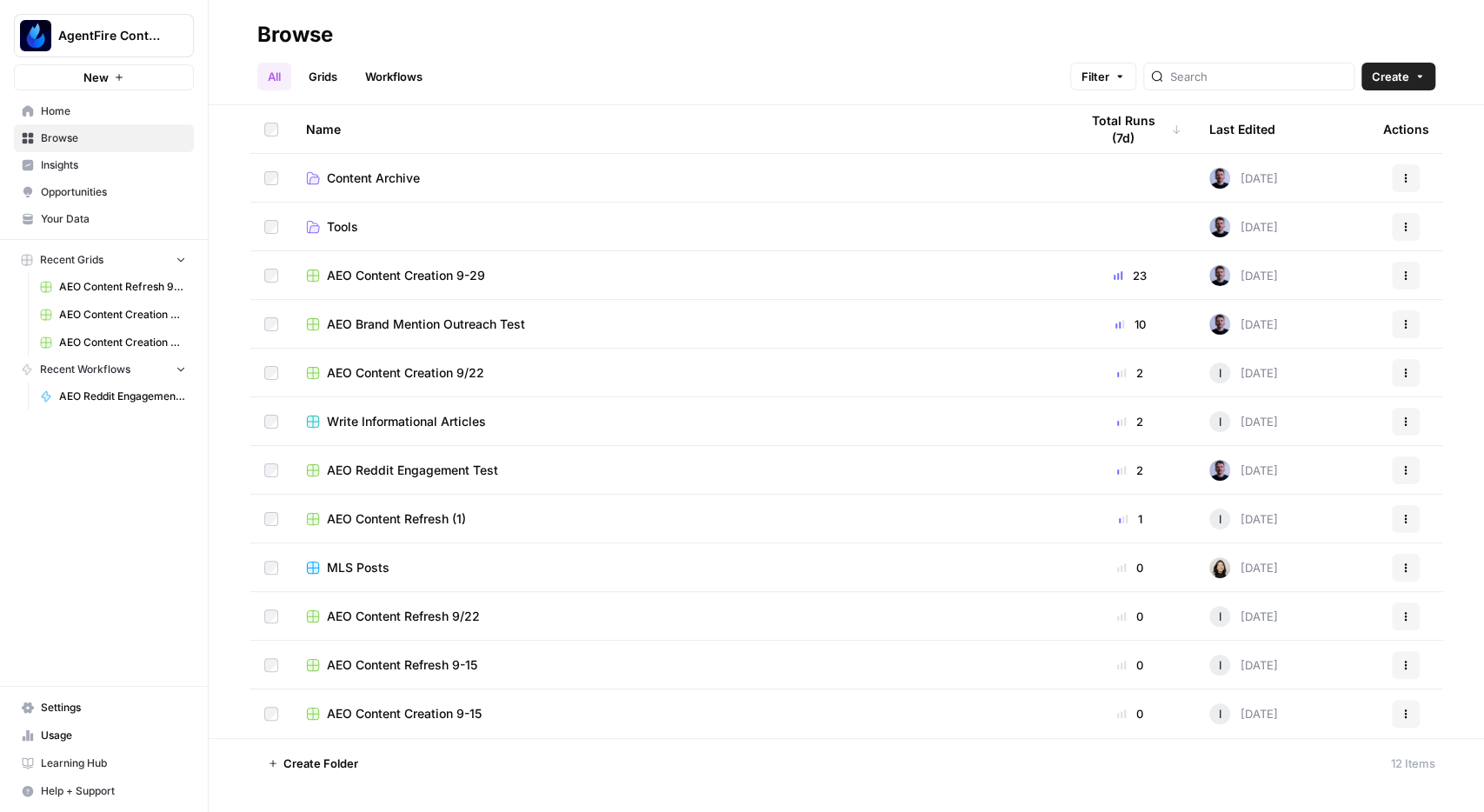
click at [448, 324] on span "AEO Brand Mention Outreach Test" at bounding box center [426, 324] width 198 height 18
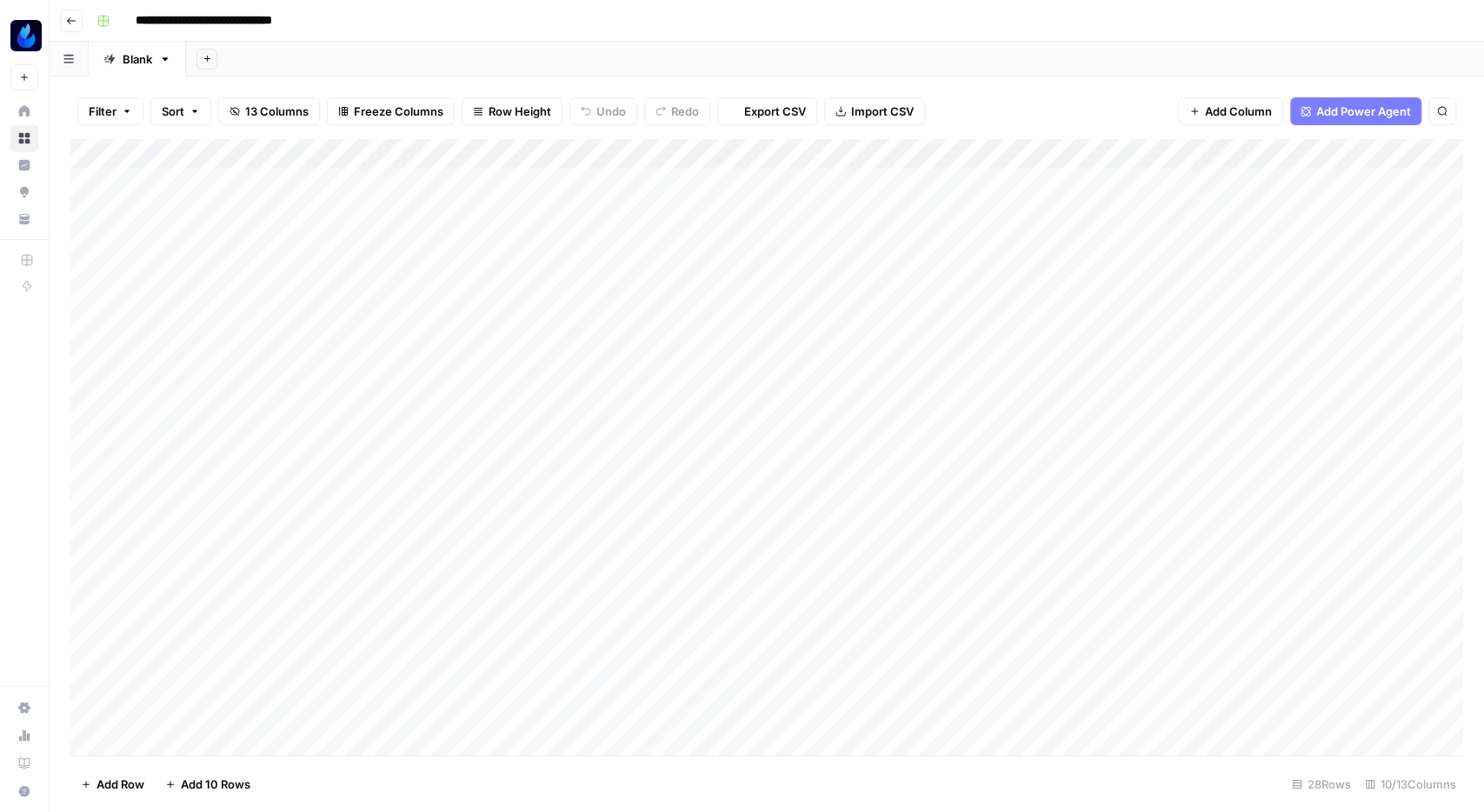
click at [140, 25] on input "**********" at bounding box center [236, 20] width 217 height 27
click at [132, 25] on input "**********" at bounding box center [236, 20] width 217 height 27
type input "**********"
click at [72, 15] on button "Go back" at bounding box center [72, 21] width 23 height 23
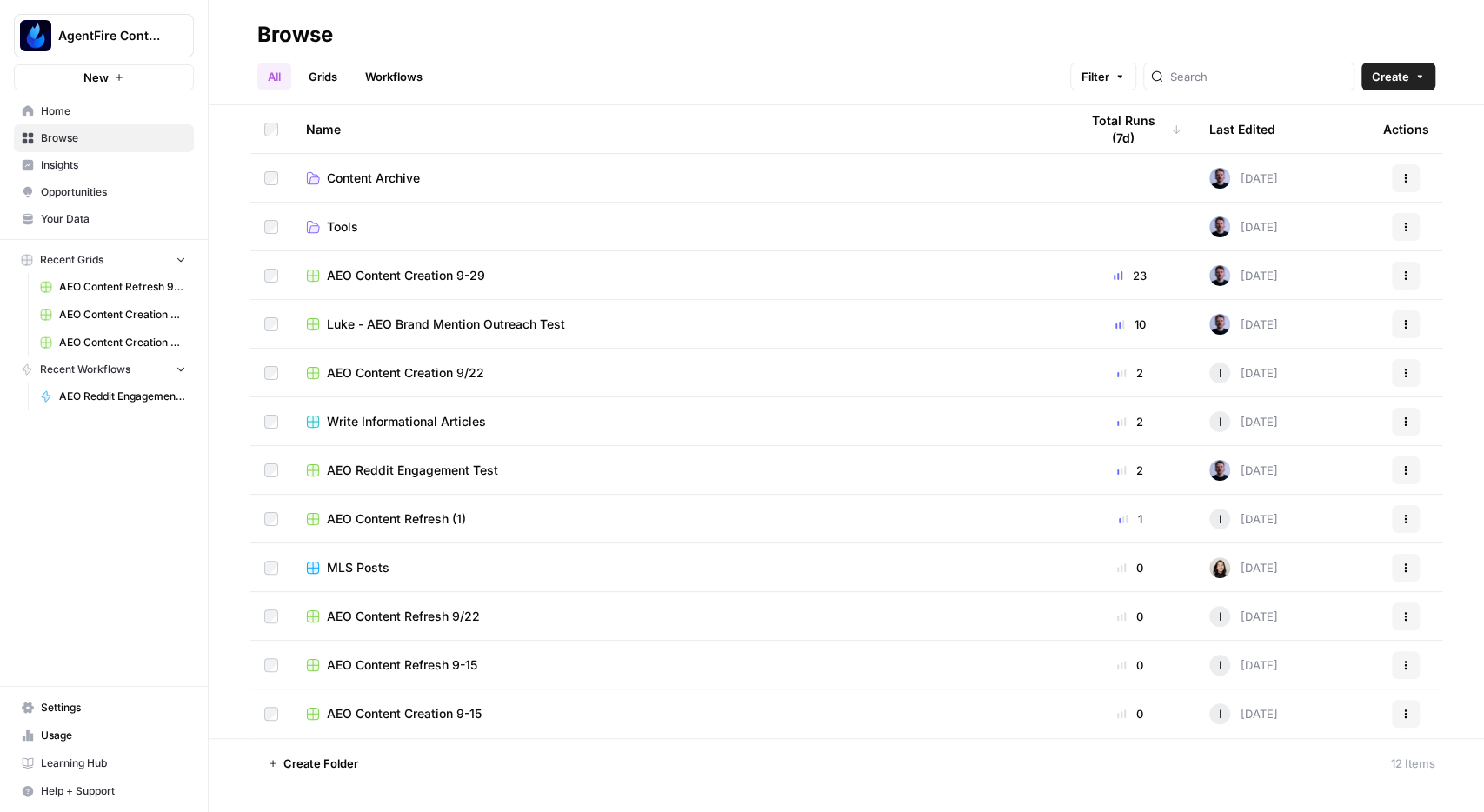
click at [421, 469] on span "AEO Reddit Engagement Test" at bounding box center [412, 470] width 171 height 18
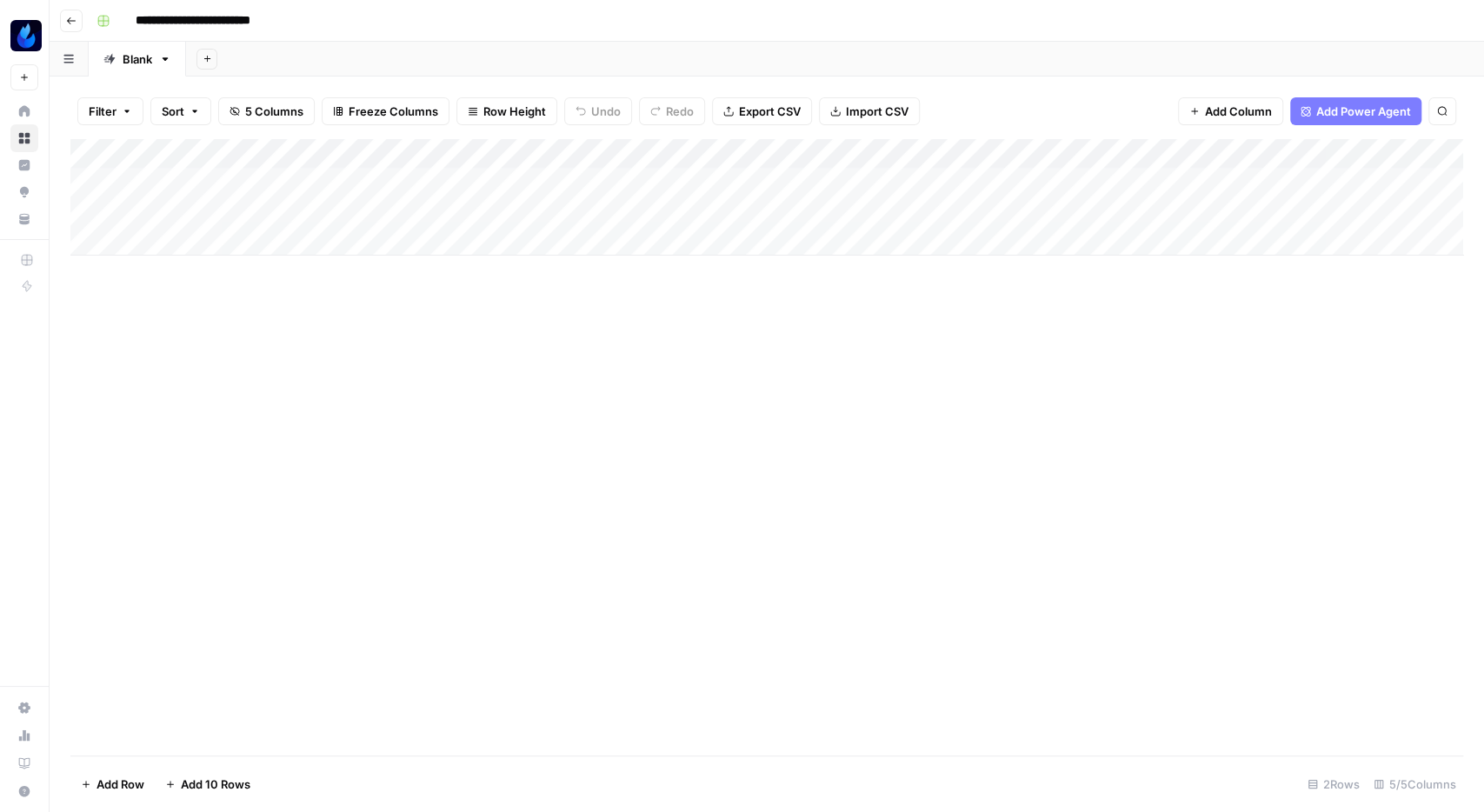
click at [66, 23] on icon "button" at bounding box center [72, 21] width 11 height 11
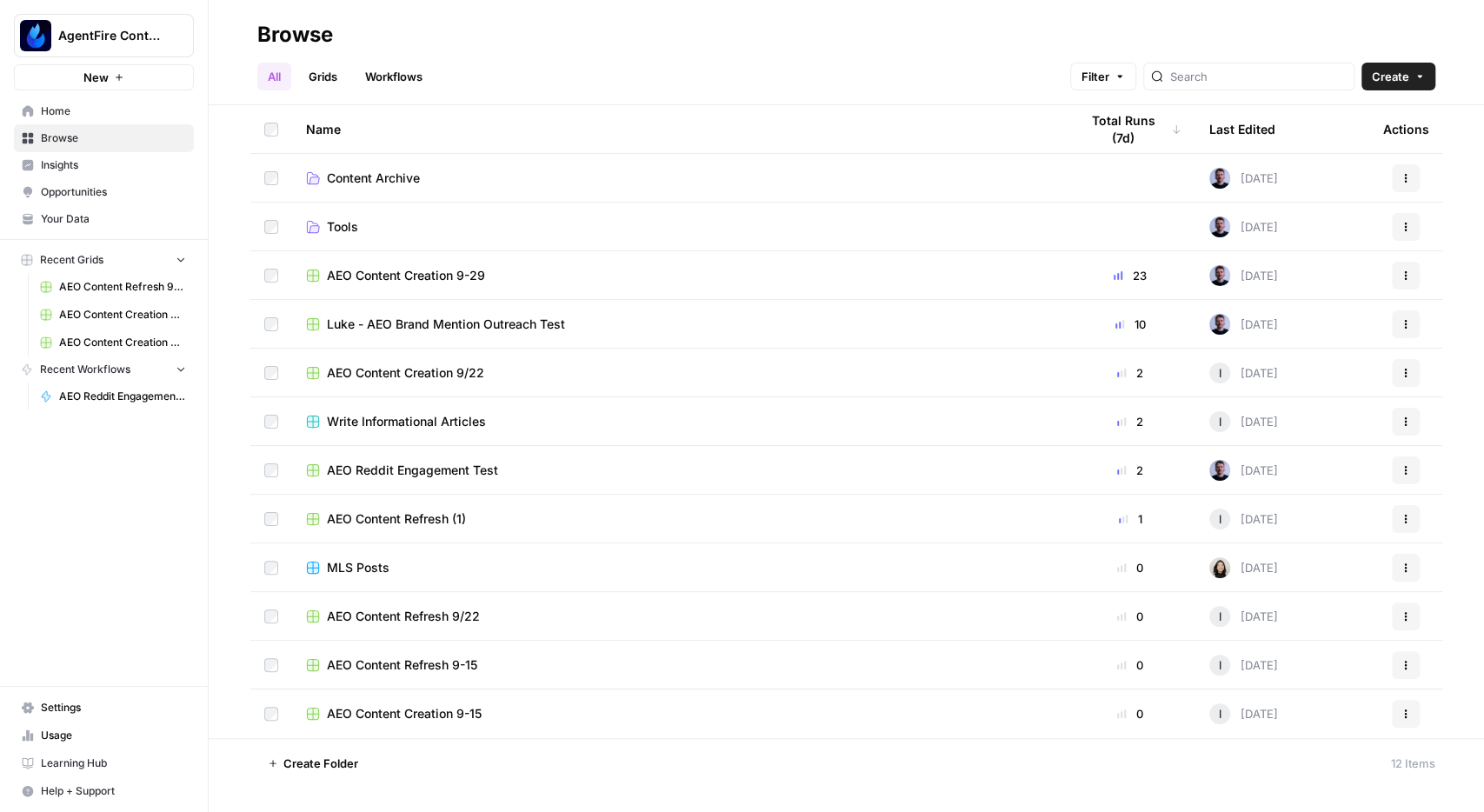
click at [86, 190] on span "Opportunities" at bounding box center [113, 192] width 145 height 16
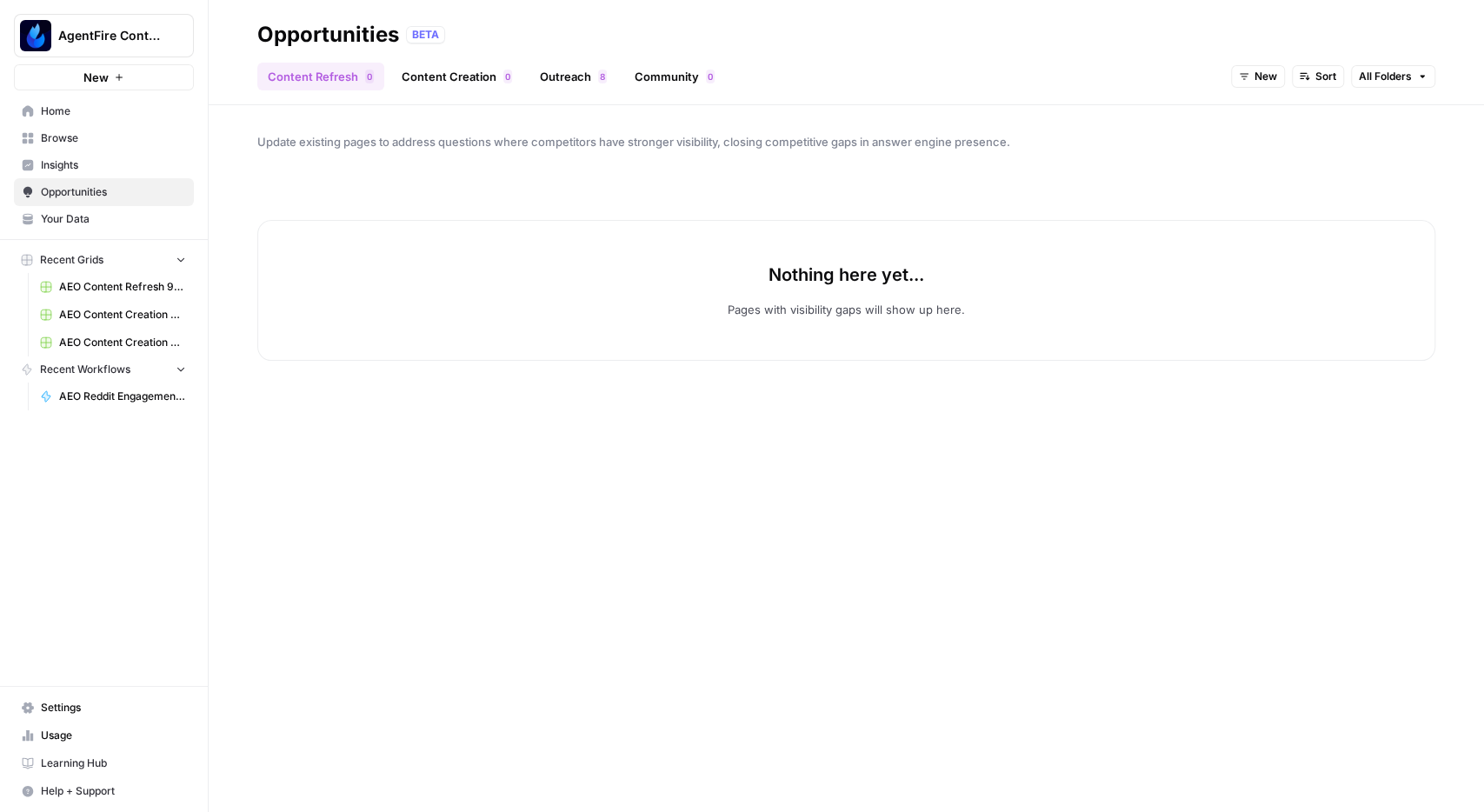
click at [583, 78] on link "Outreach 8" at bounding box center [573, 76] width 88 height 27
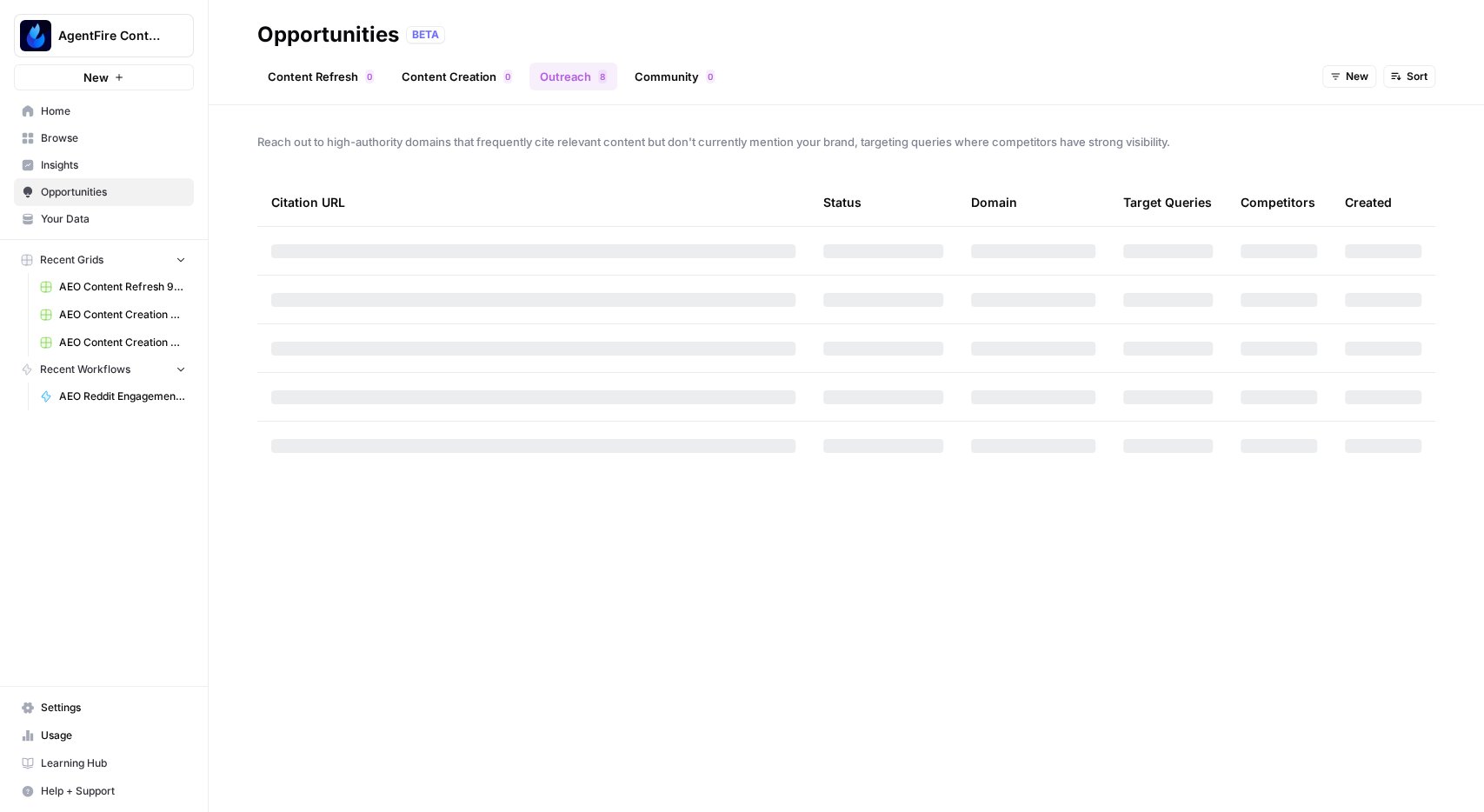
click at [655, 67] on link "Community 0" at bounding box center [675, 76] width 101 height 27
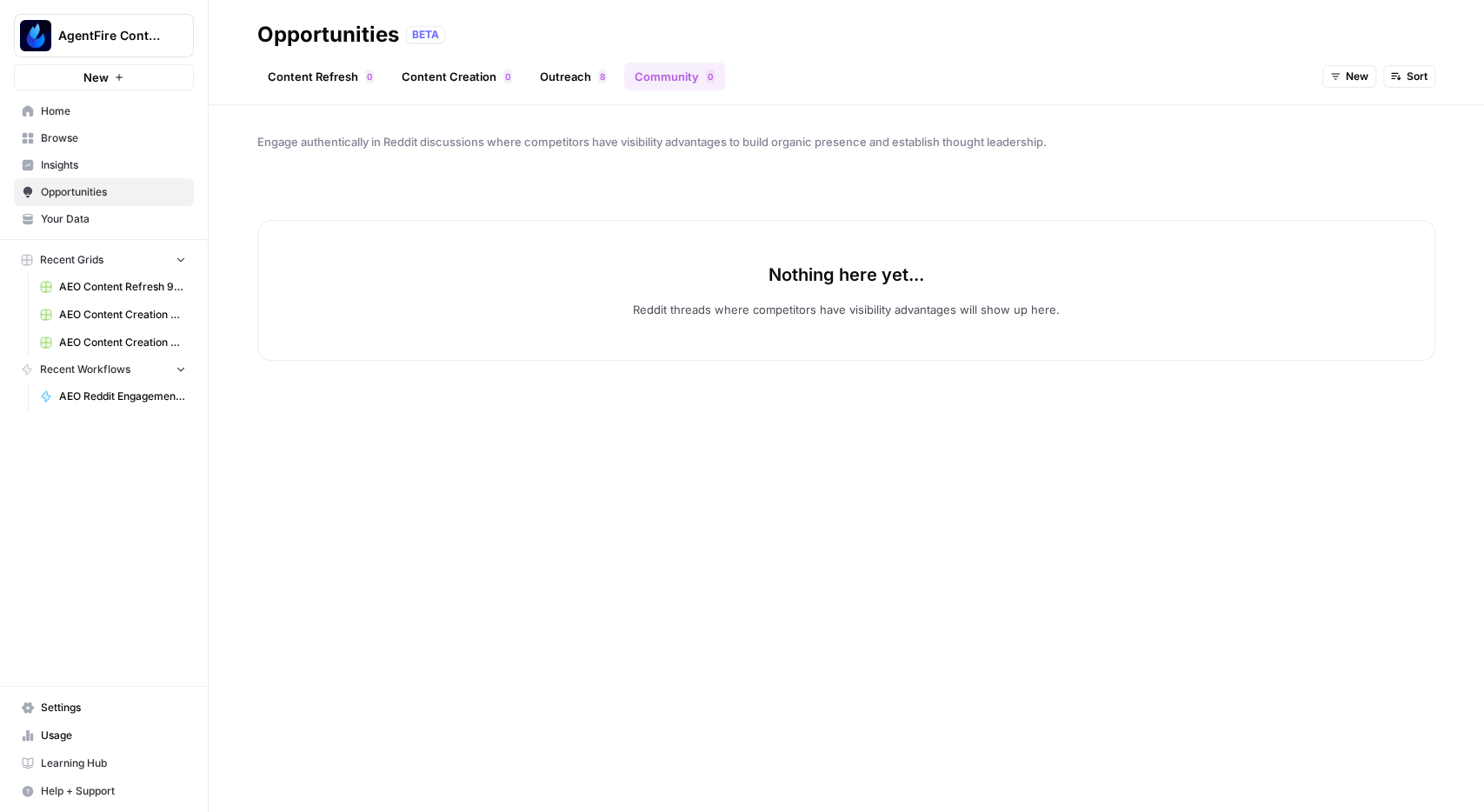
click at [565, 75] on link "Outreach 8" at bounding box center [573, 76] width 88 height 27
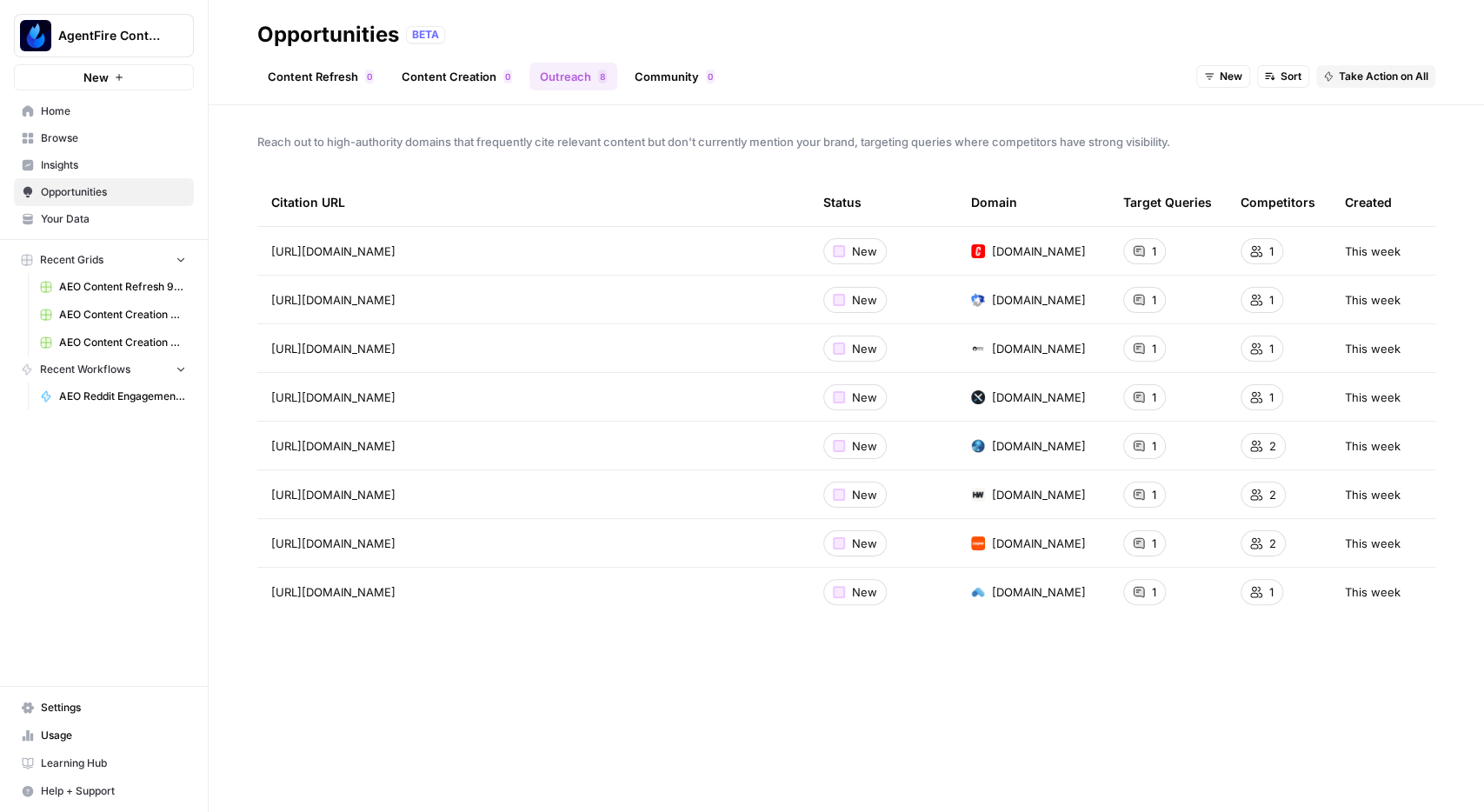
click at [322, 79] on link "Content Refresh 0" at bounding box center [320, 76] width 127 height 27
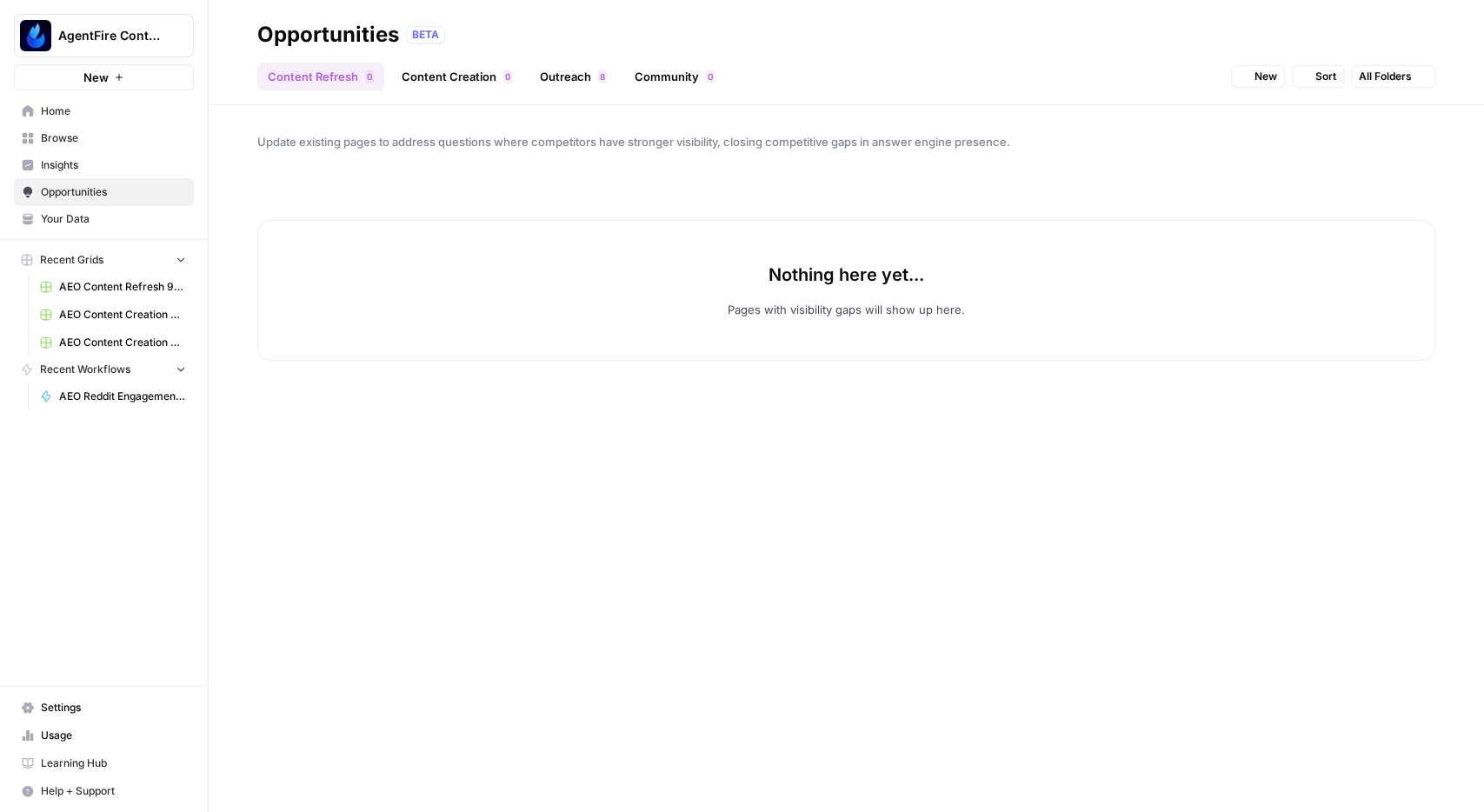
click at [454, 78] on link "Content Creation 0" at bounding box center [457, 76] width 131 height 27
click at [58, 109] on span "Home" at bounding box center [113, 112] width 145 height 16
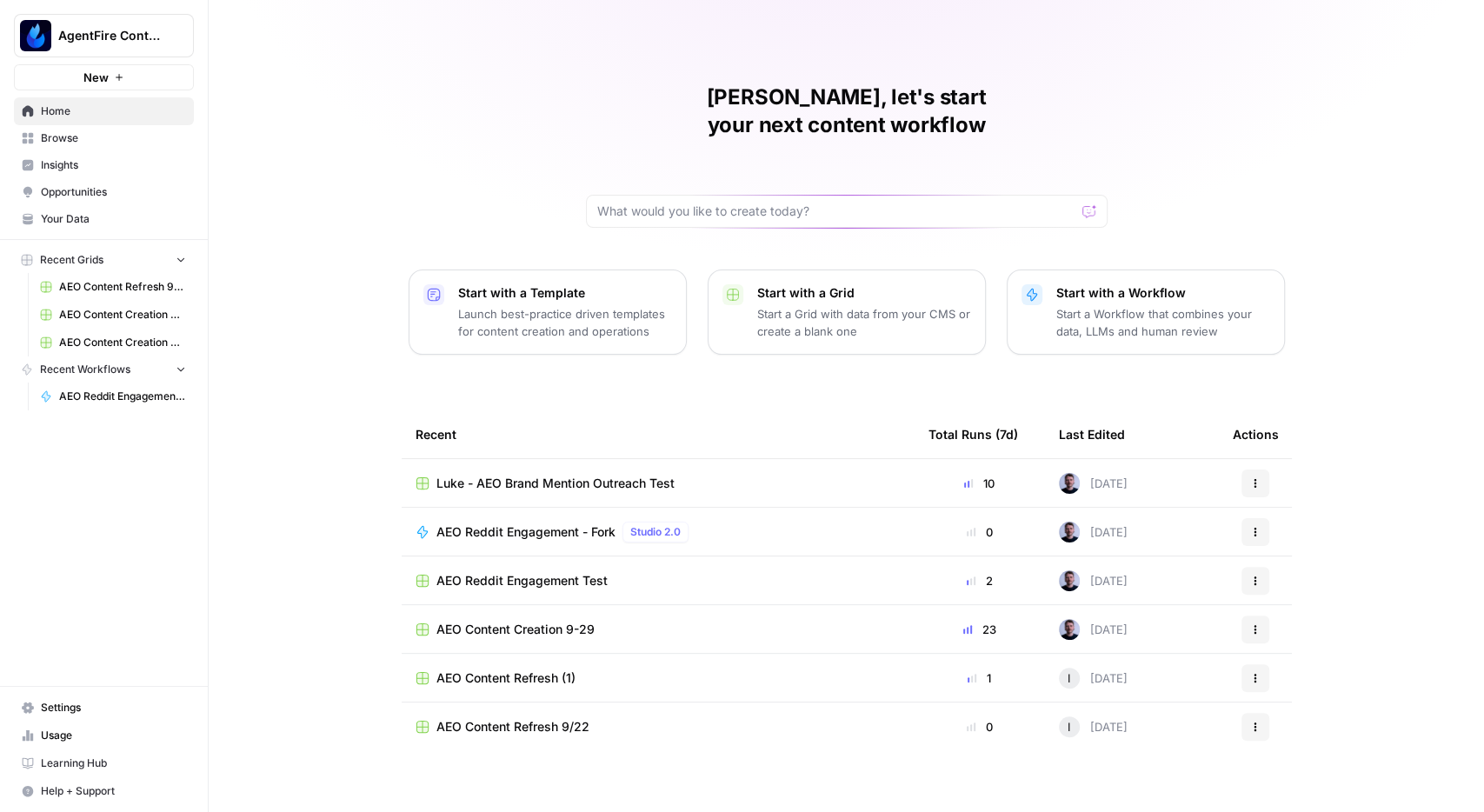
click at [90, 194] on span "Opportunities" at bounding box center [113, 192] width 145 height 16
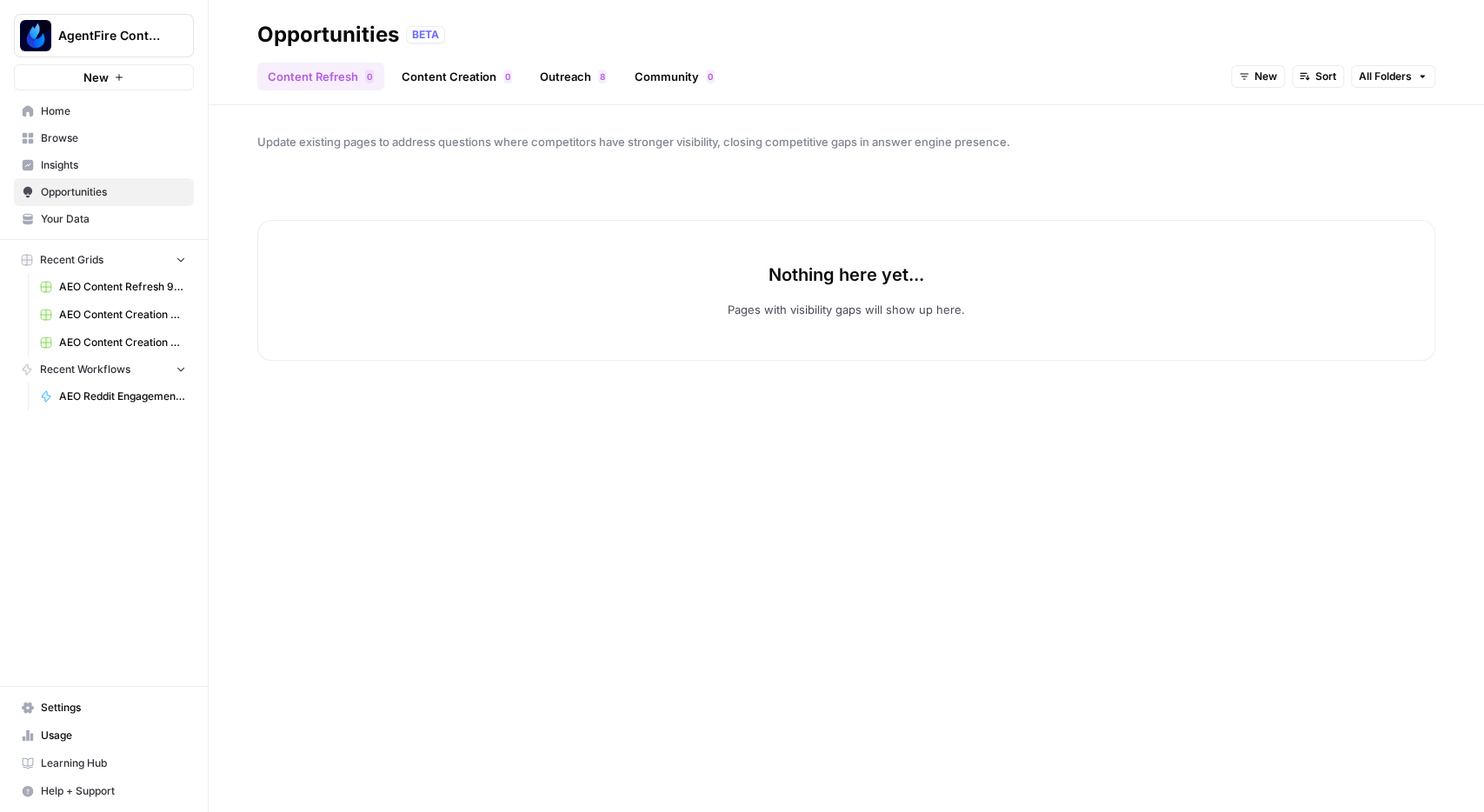
click at [445, 75] on link "Content Creation 0" at bounding box center [457, 76] width 131 height 27
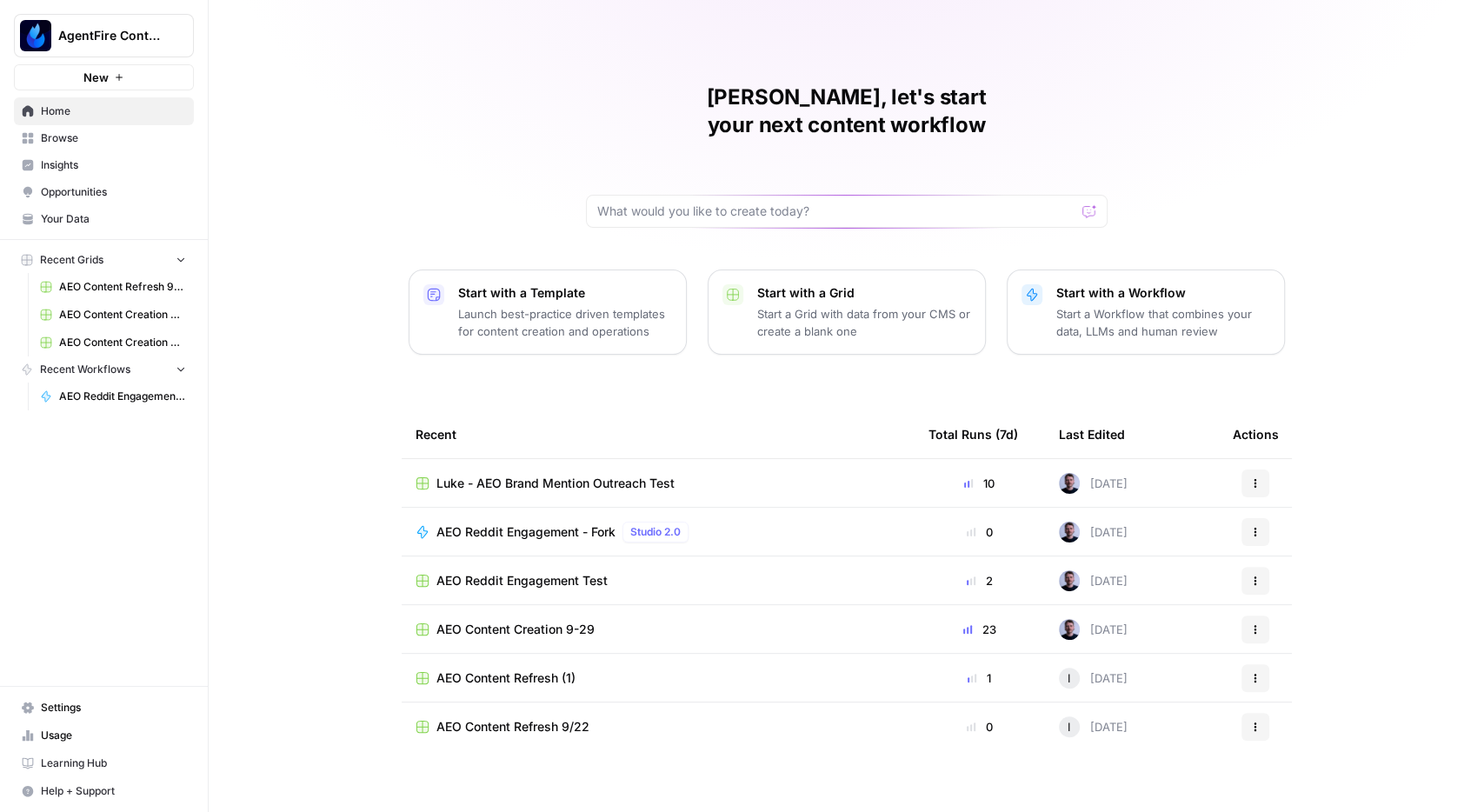
click at [64, 156] on link "Insights" at bounding box center [104, 165] width 180 height 27
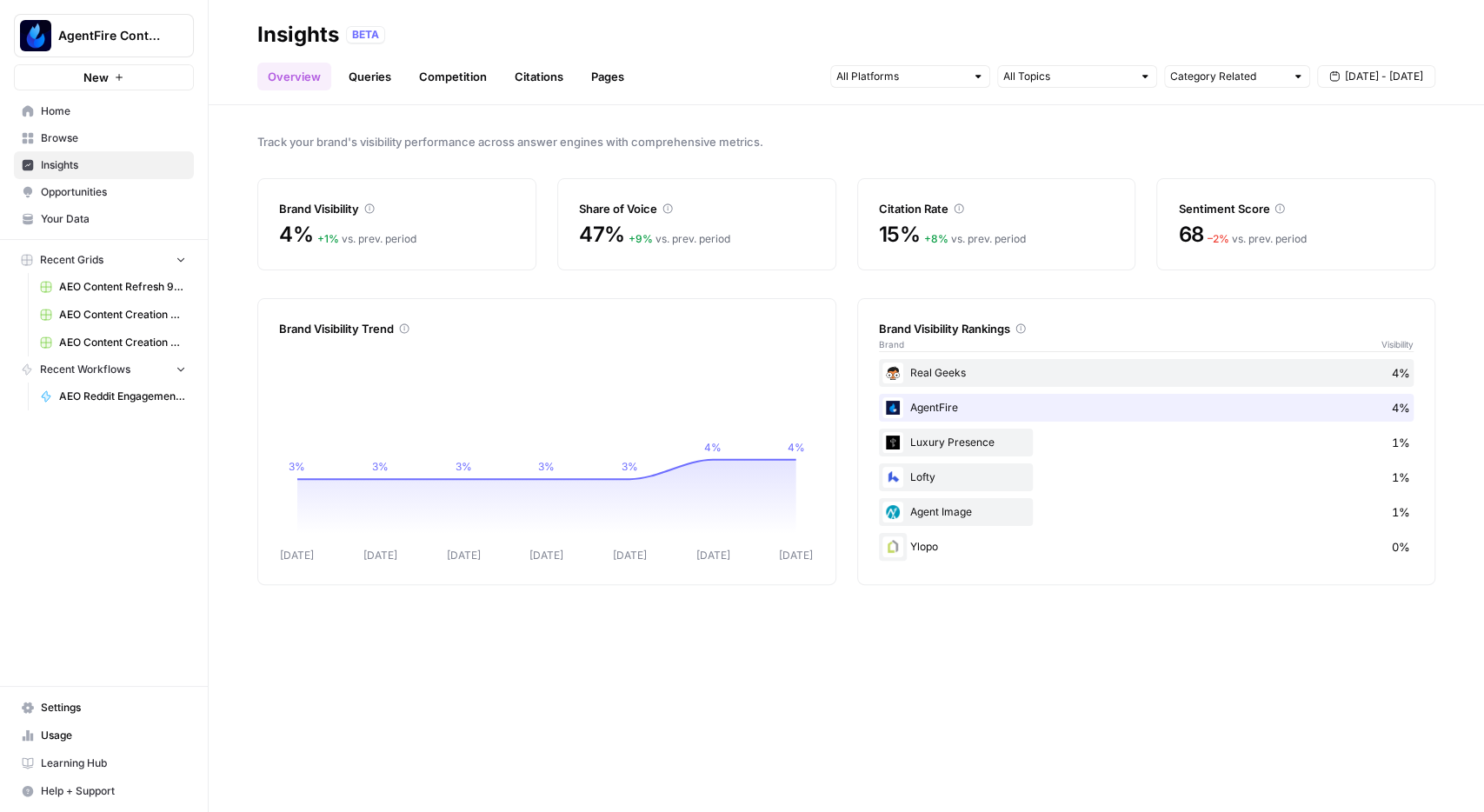
click at [374, 84] on link "Queries" at bounding box center [370, 76] width 64 height 27
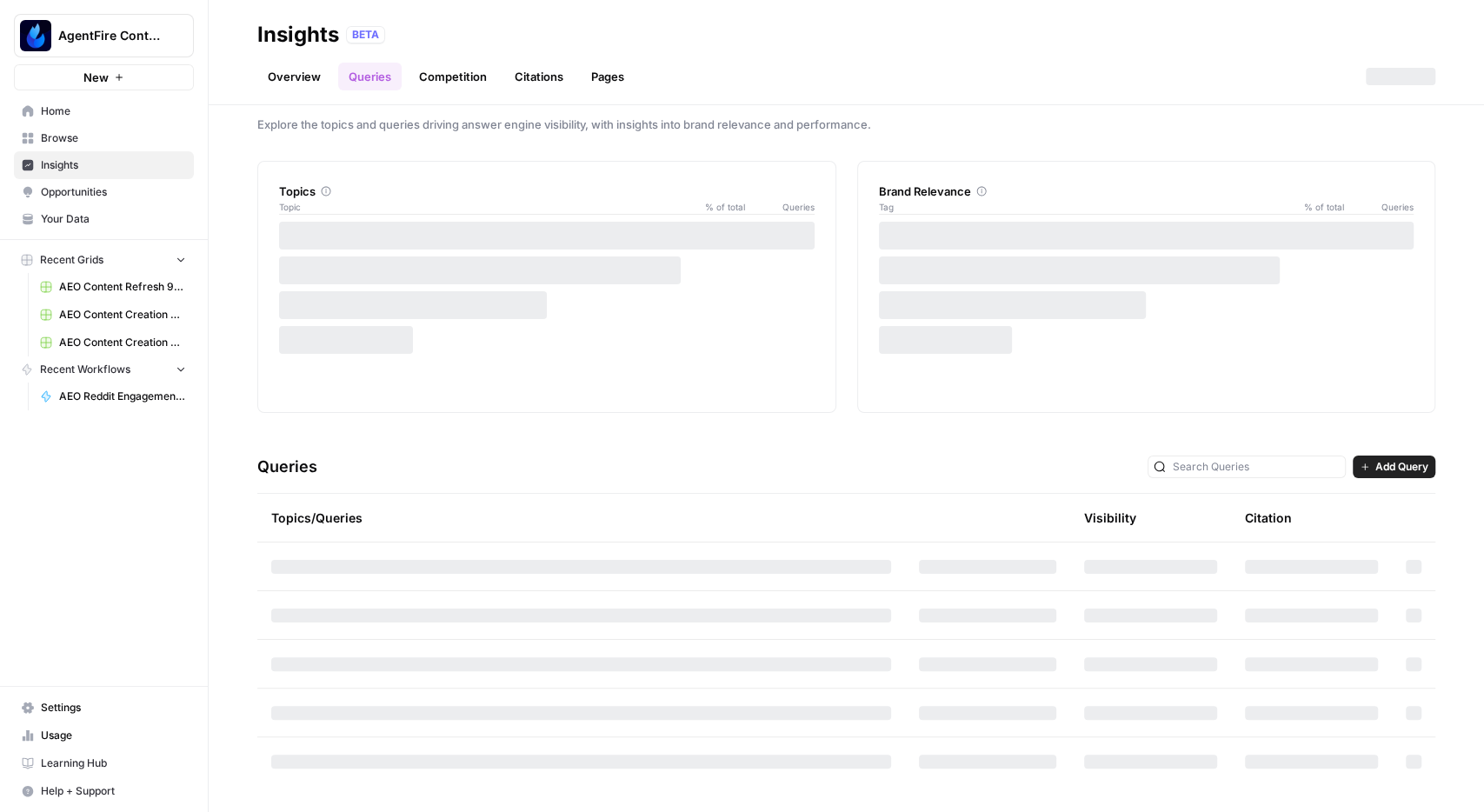
scroll to position [19, 0]
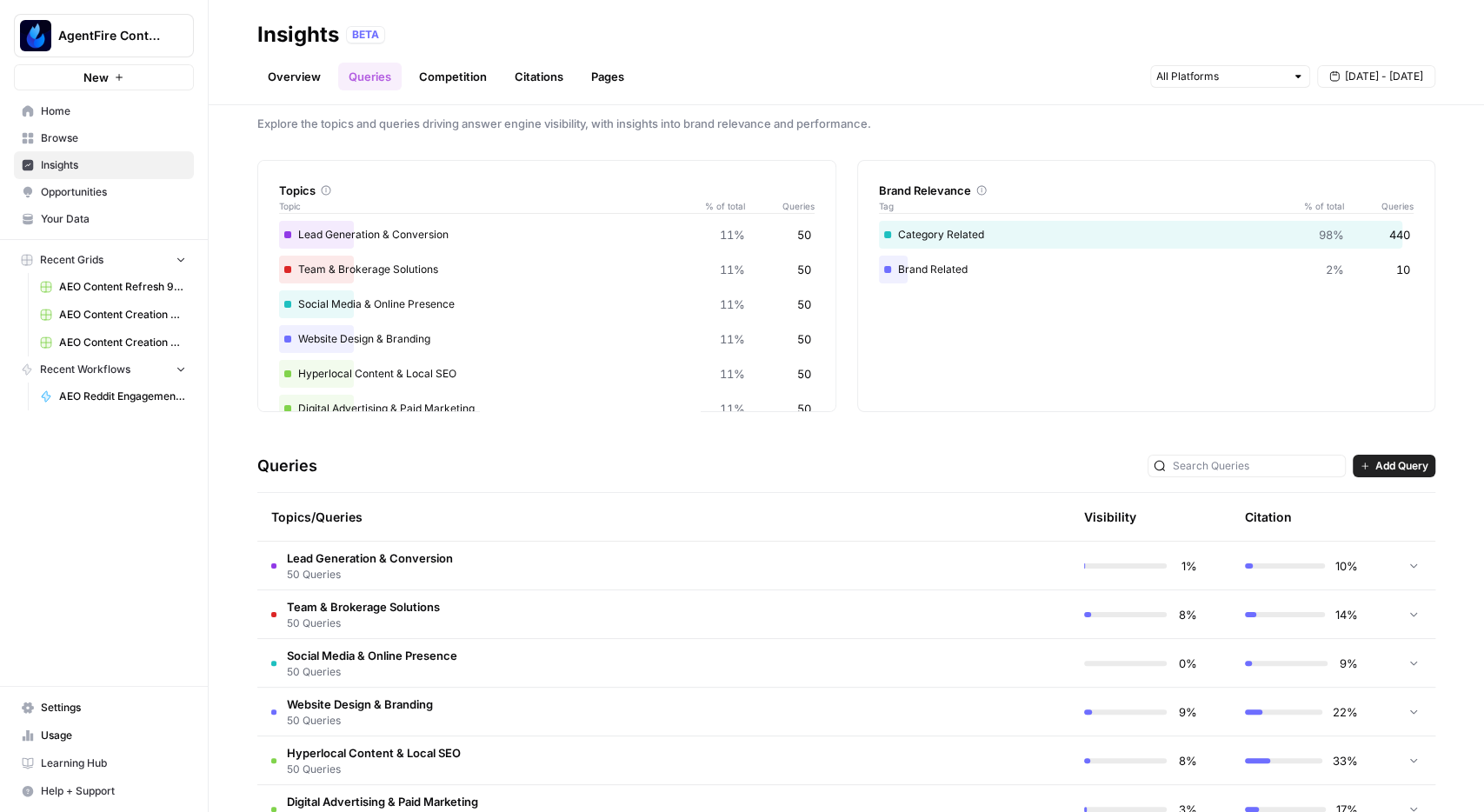
click at [595, 555] on td "Lead Generation & Conversion 50 Queries" at bounding box center [580, 565] width 648 height 48
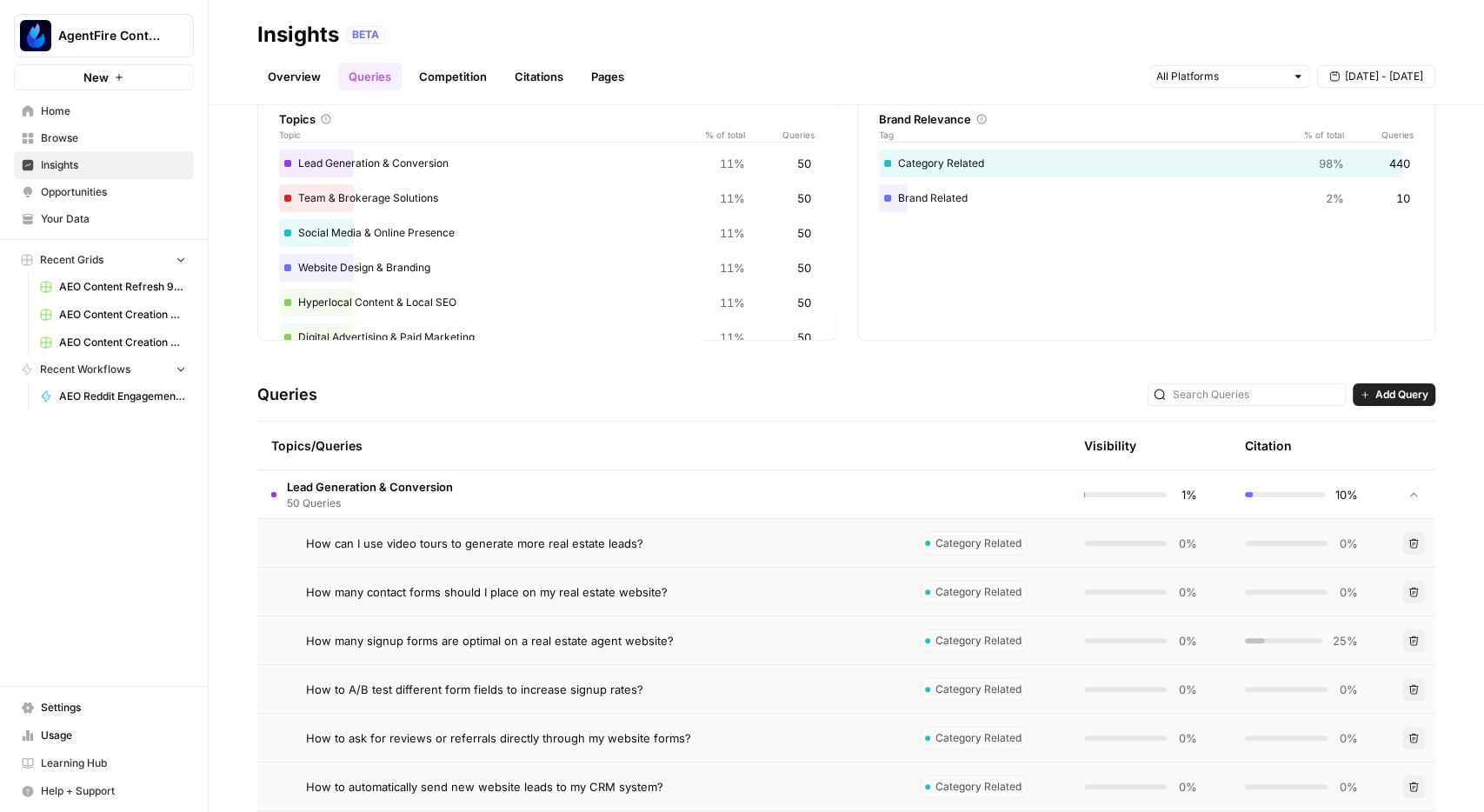
scroll to position [0, 0]
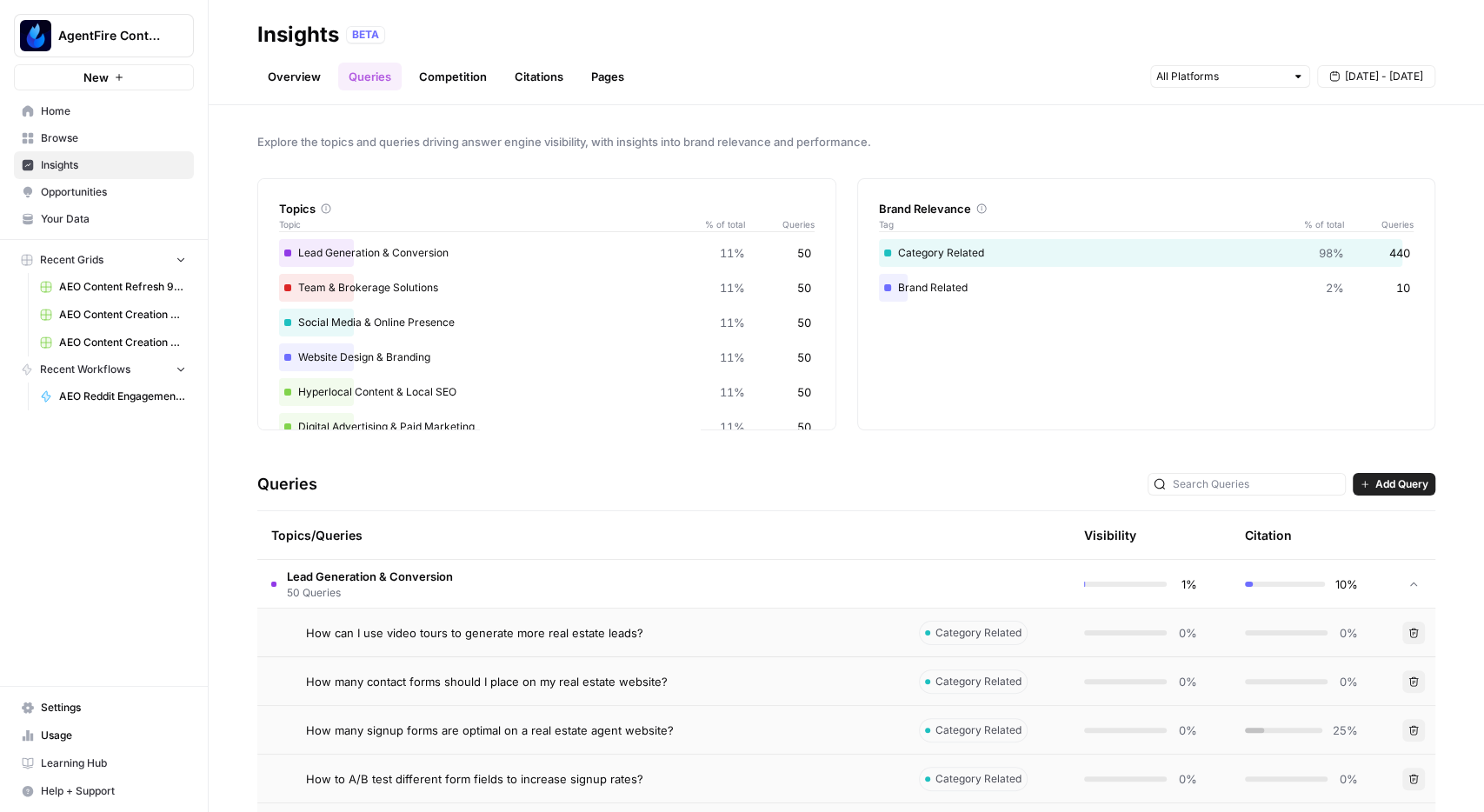
click at [695, 546] on div "Topics/Queries" at bounding box center [581, 535] width 620 height 48
click at [669, 583] on td "Lead Generation & Conversion 50 Queries" at bounding box center [580, 584] width 648 height 48
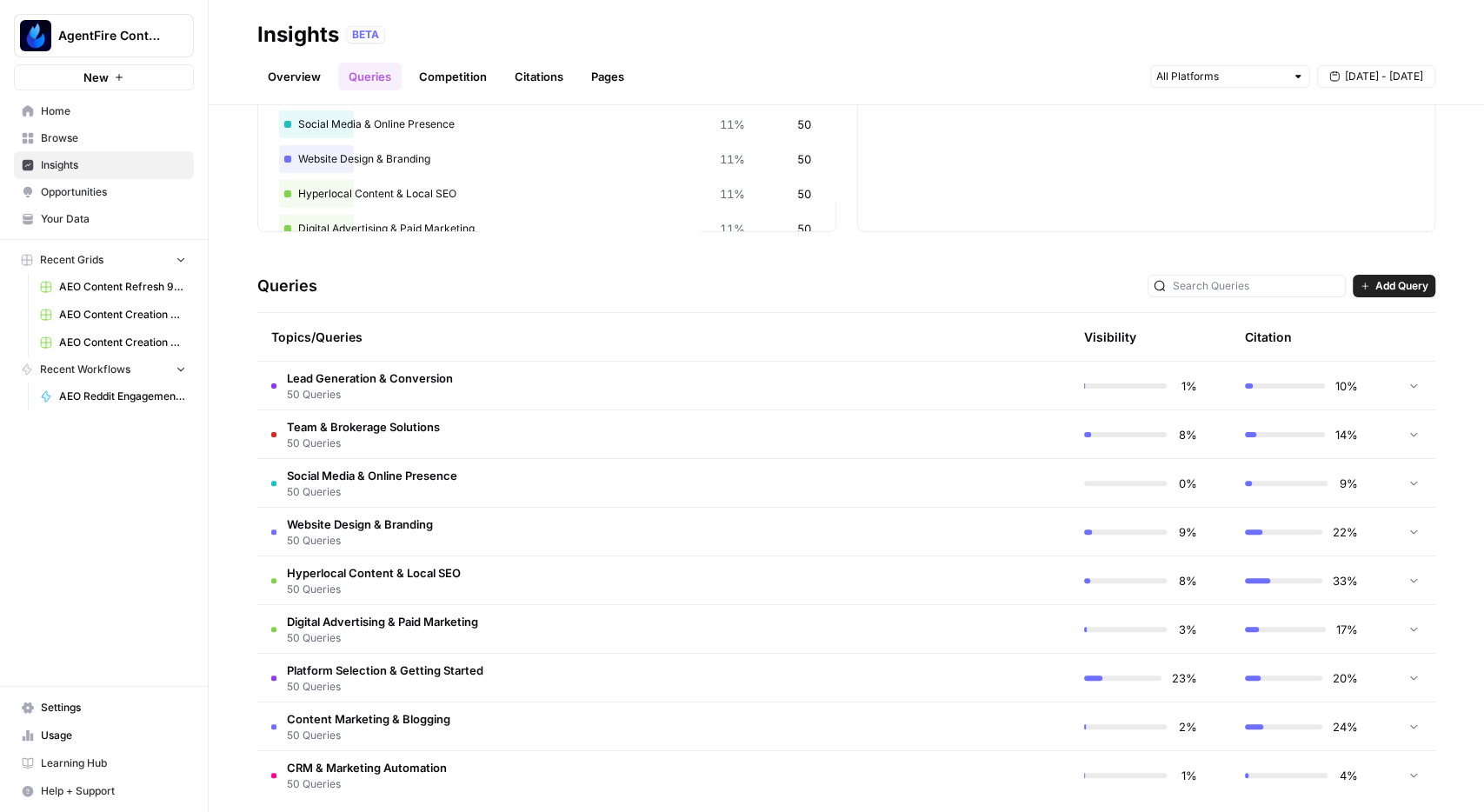
scroll to position [213, 0]
